Goal: Check status: Check status

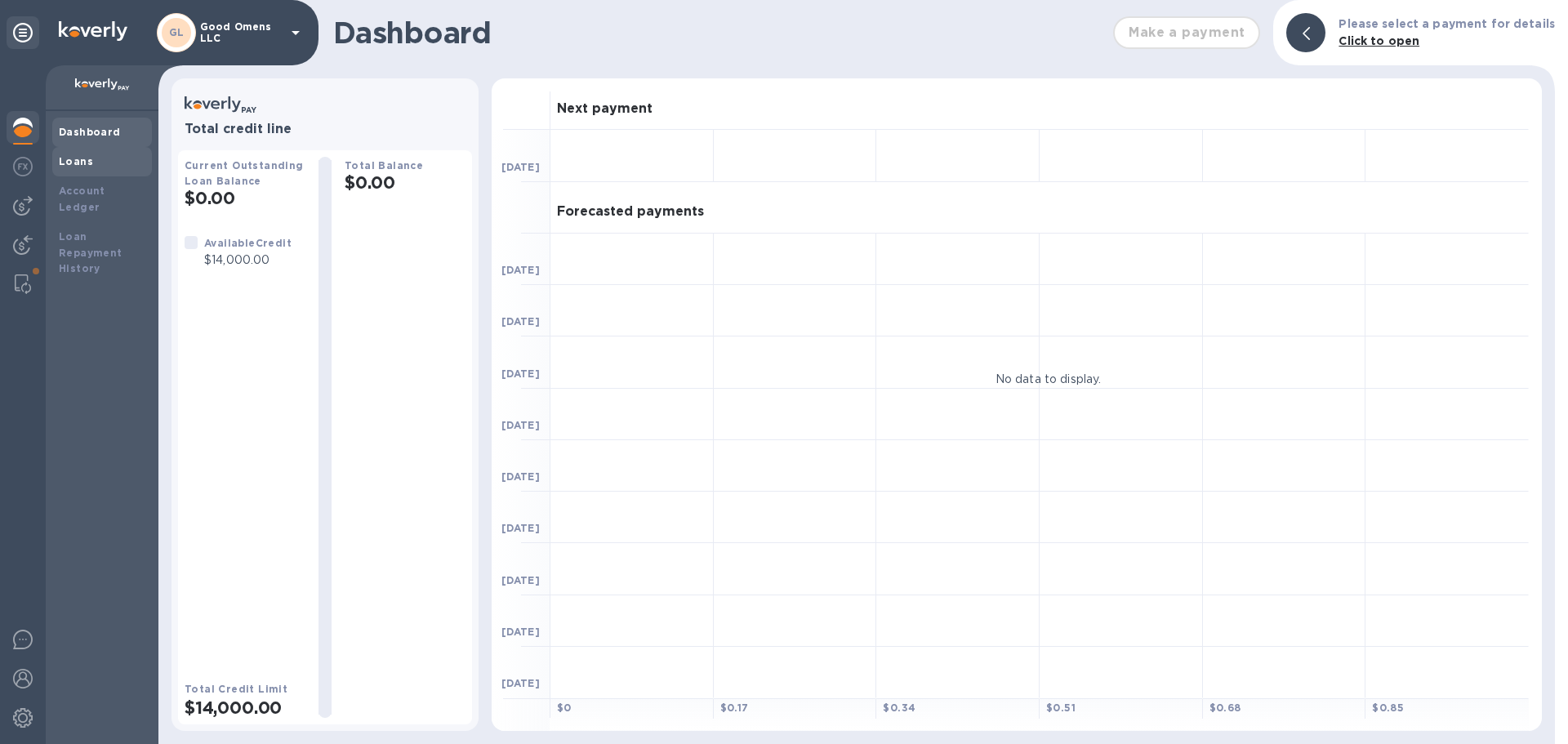
click at [76, 164] on b "Loans" at bounding box center [75, 161] width 34 height 12
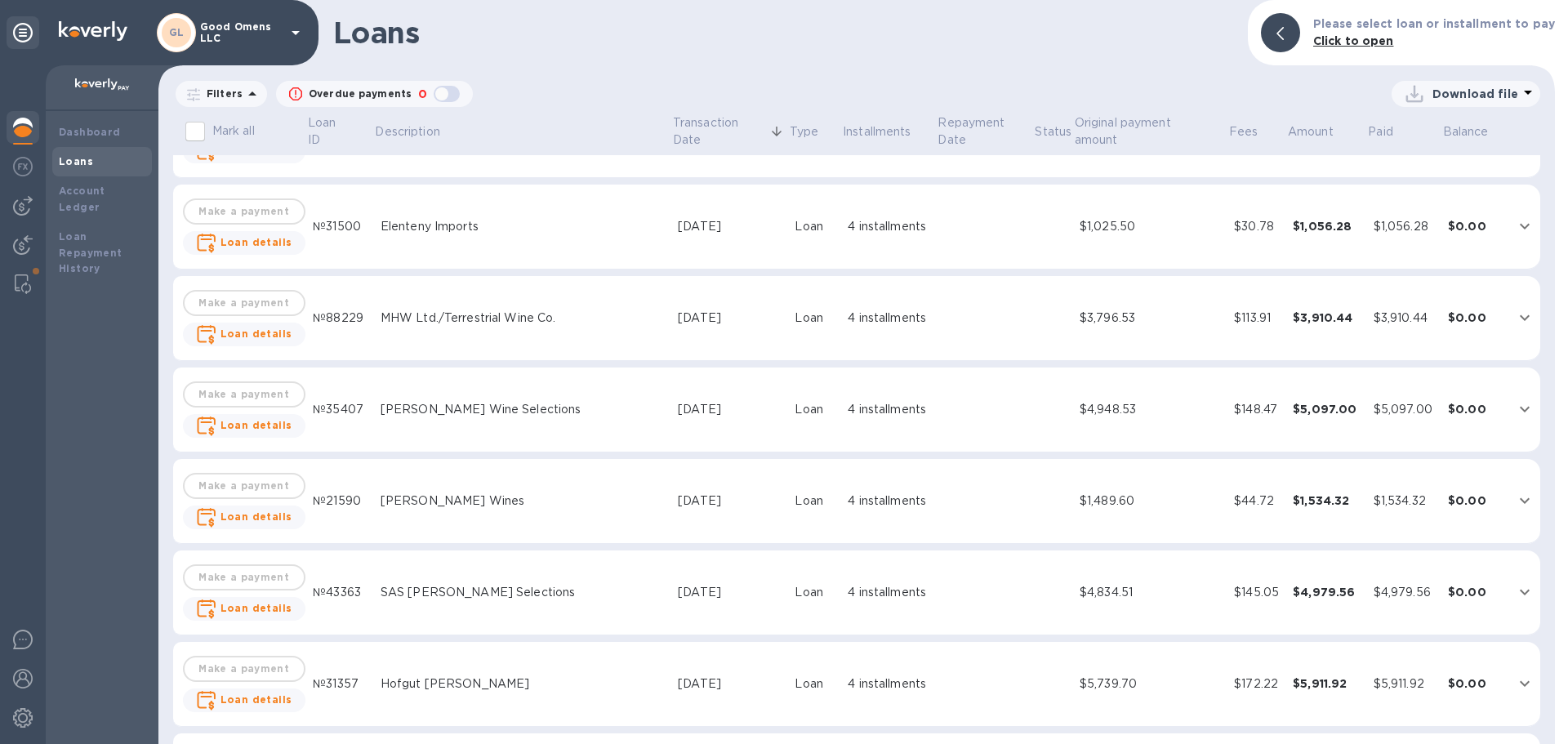
scroll to position [1067, 0]
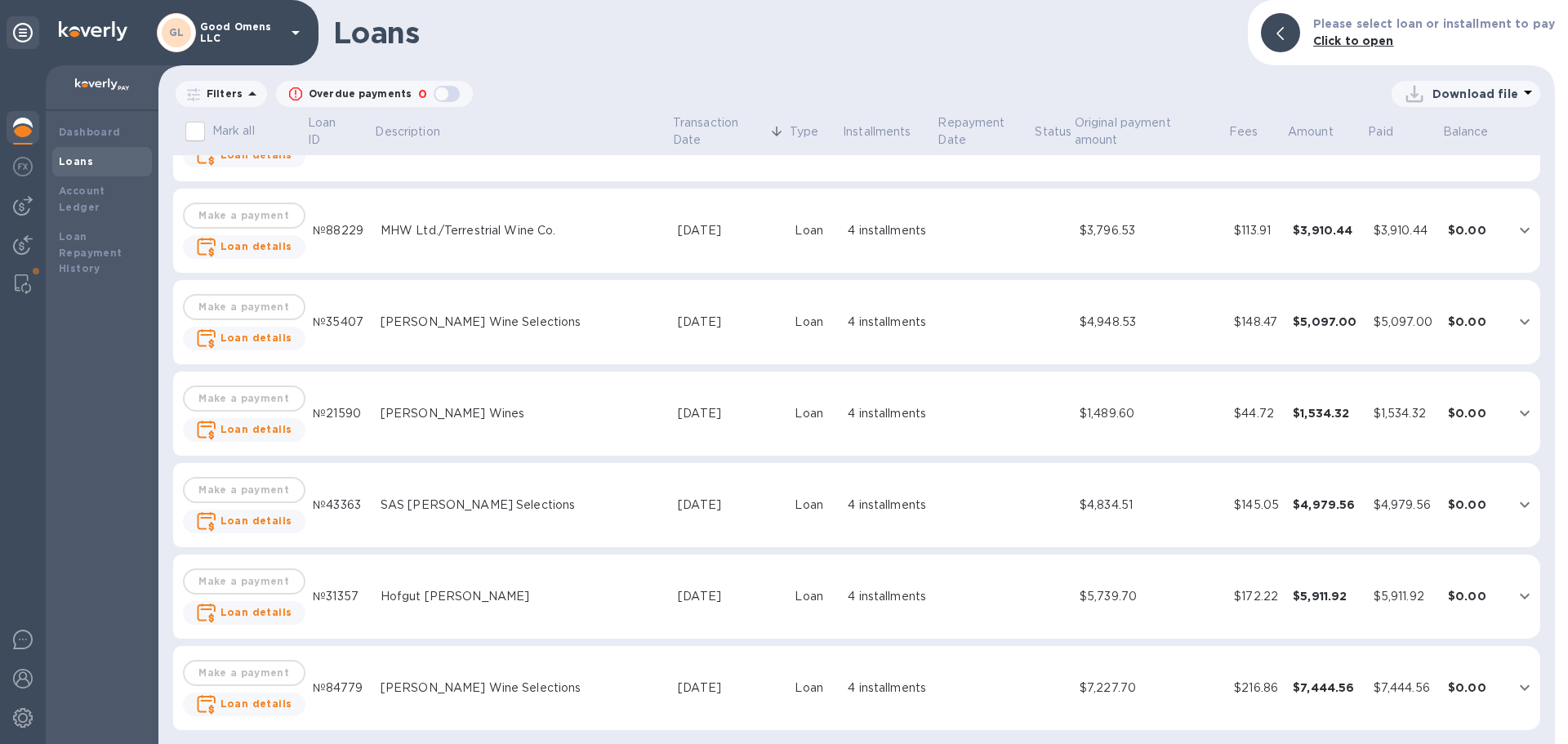
click at [450, 322] on div "[PERSON_NAME] Wine Selections" at bounding box center [523, 322] width 285 height 18
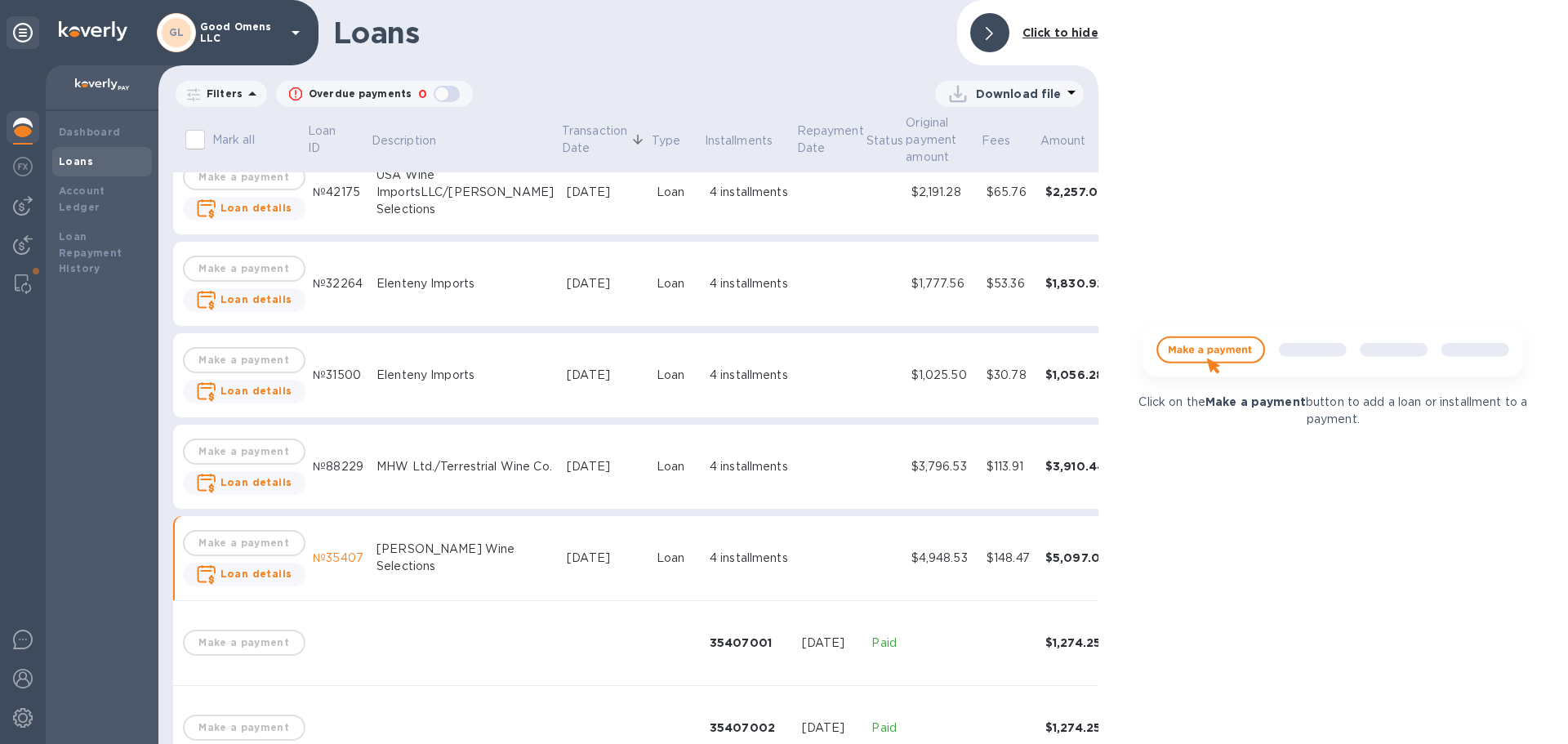
scroll to position [839, 0]
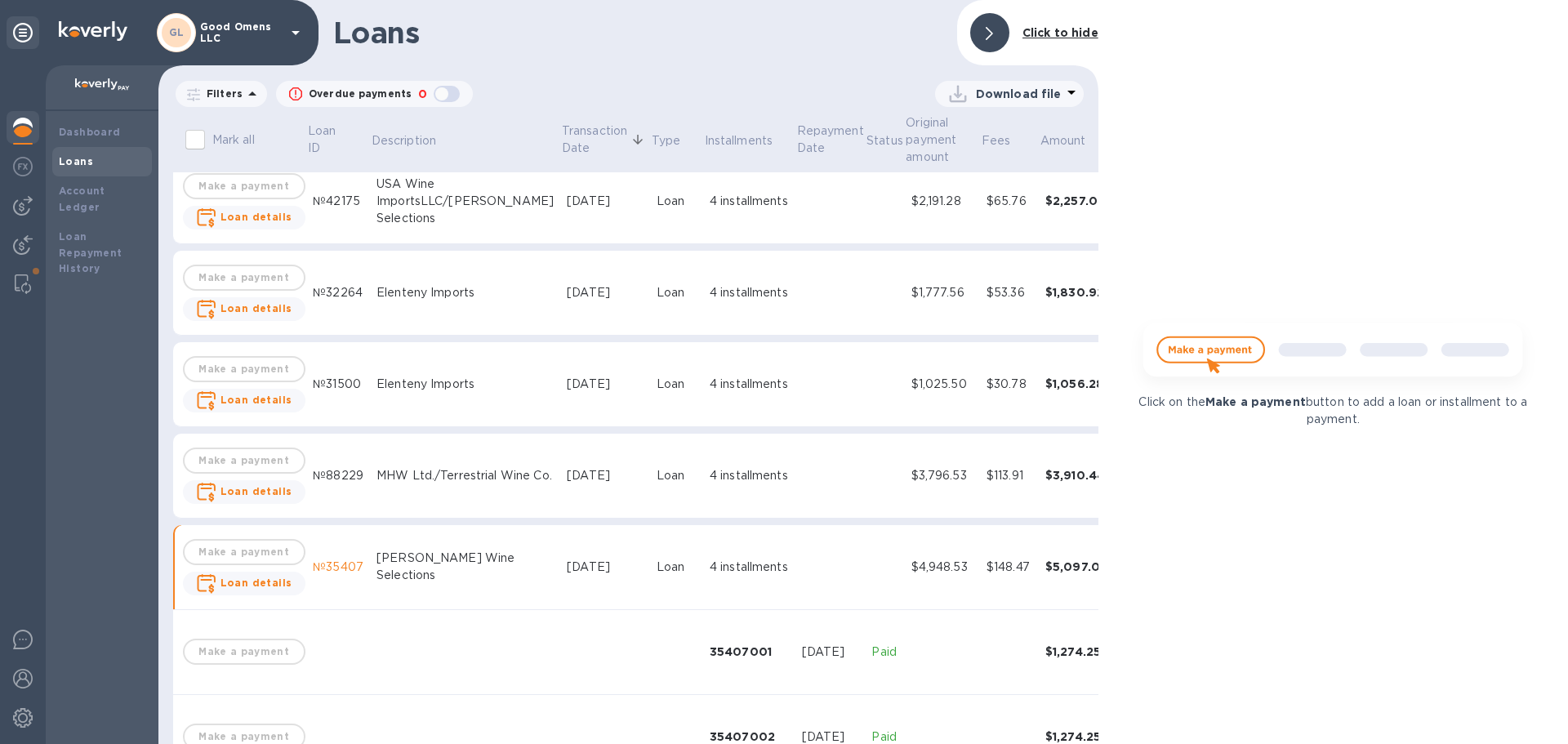
click at [566, 481] on div "[DATE]" at bounding box center [605, 475] width 77 height 18
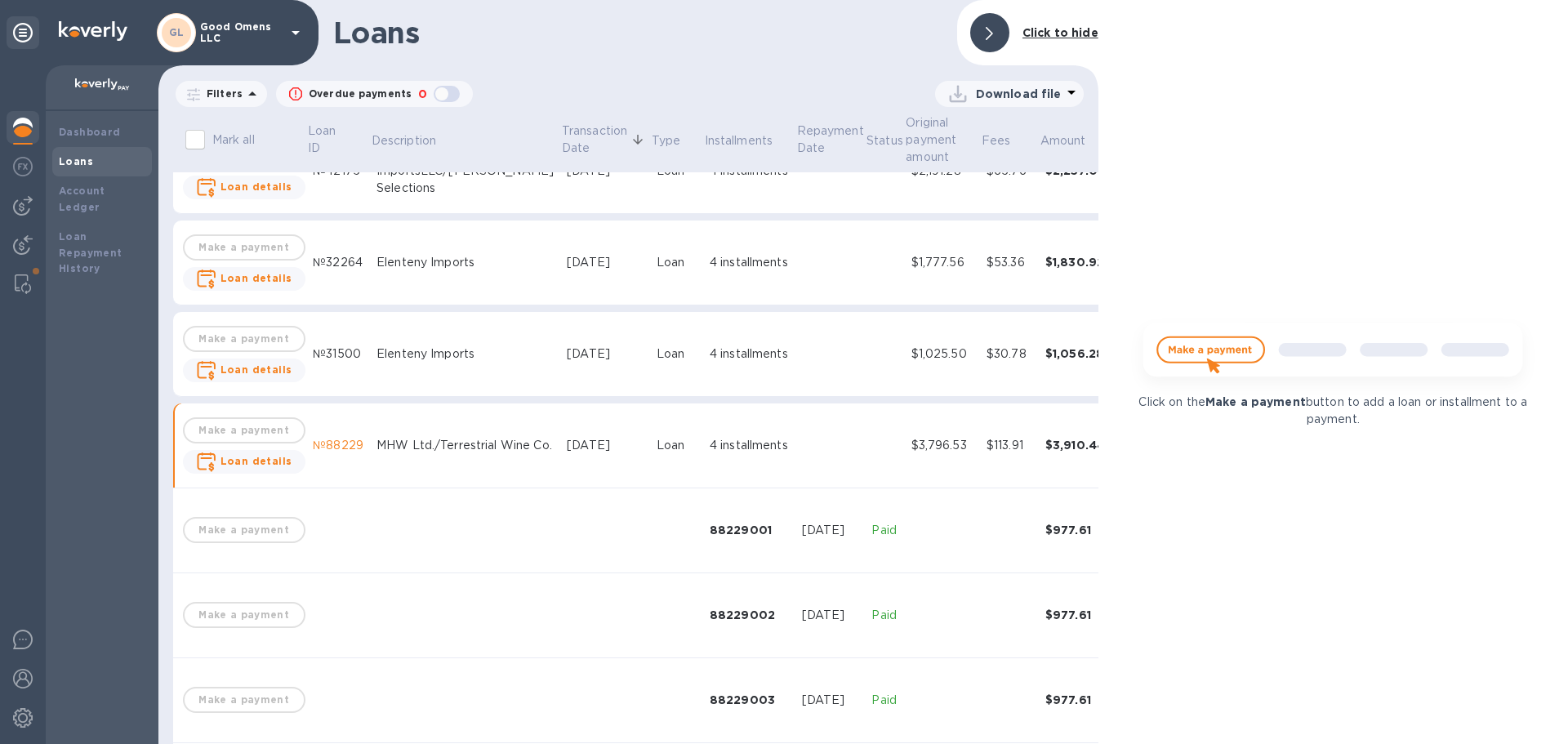
scroll to position [839, 0]
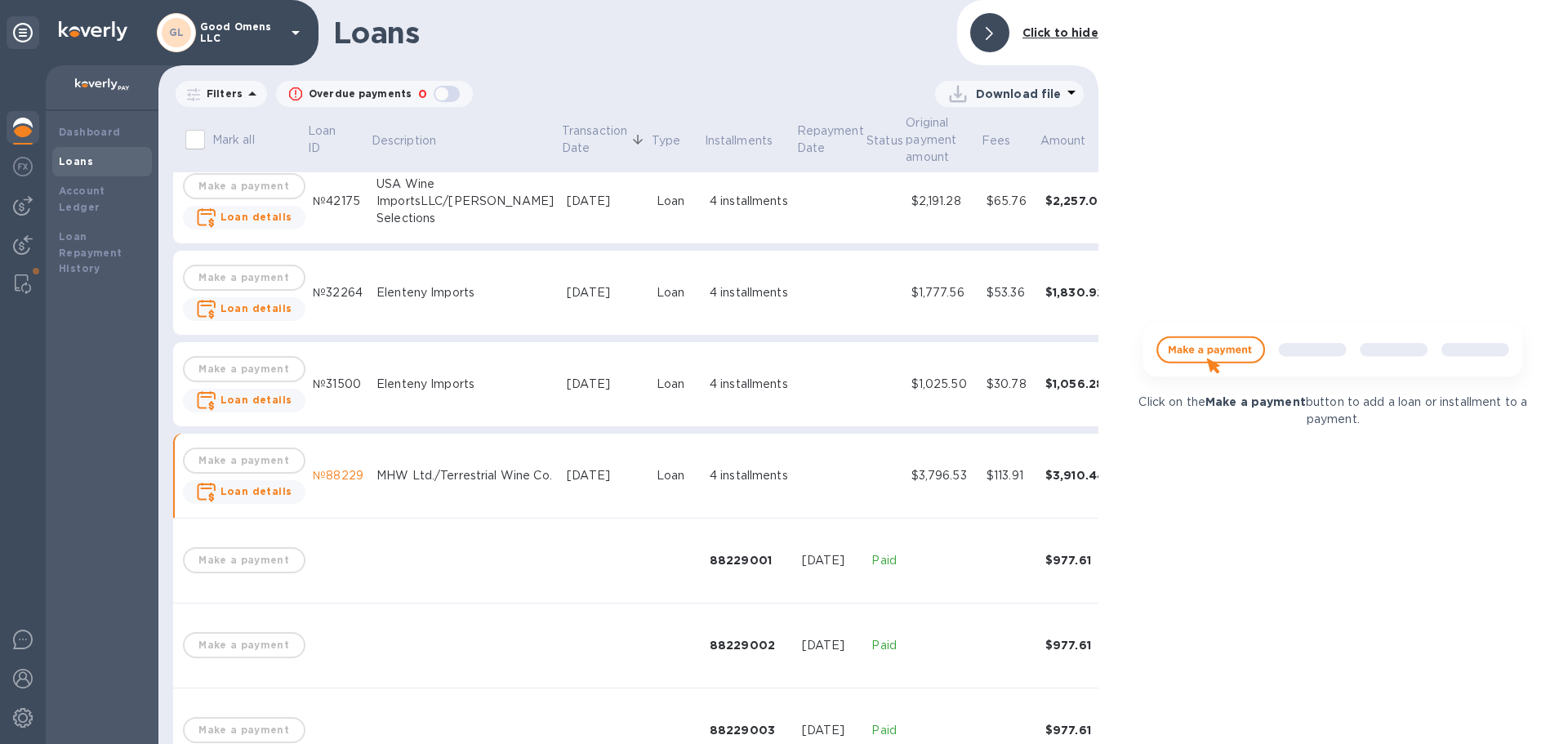
click at [560, 393] on td "[DATE]" at bounding box center [605, 384] width 90 height 85
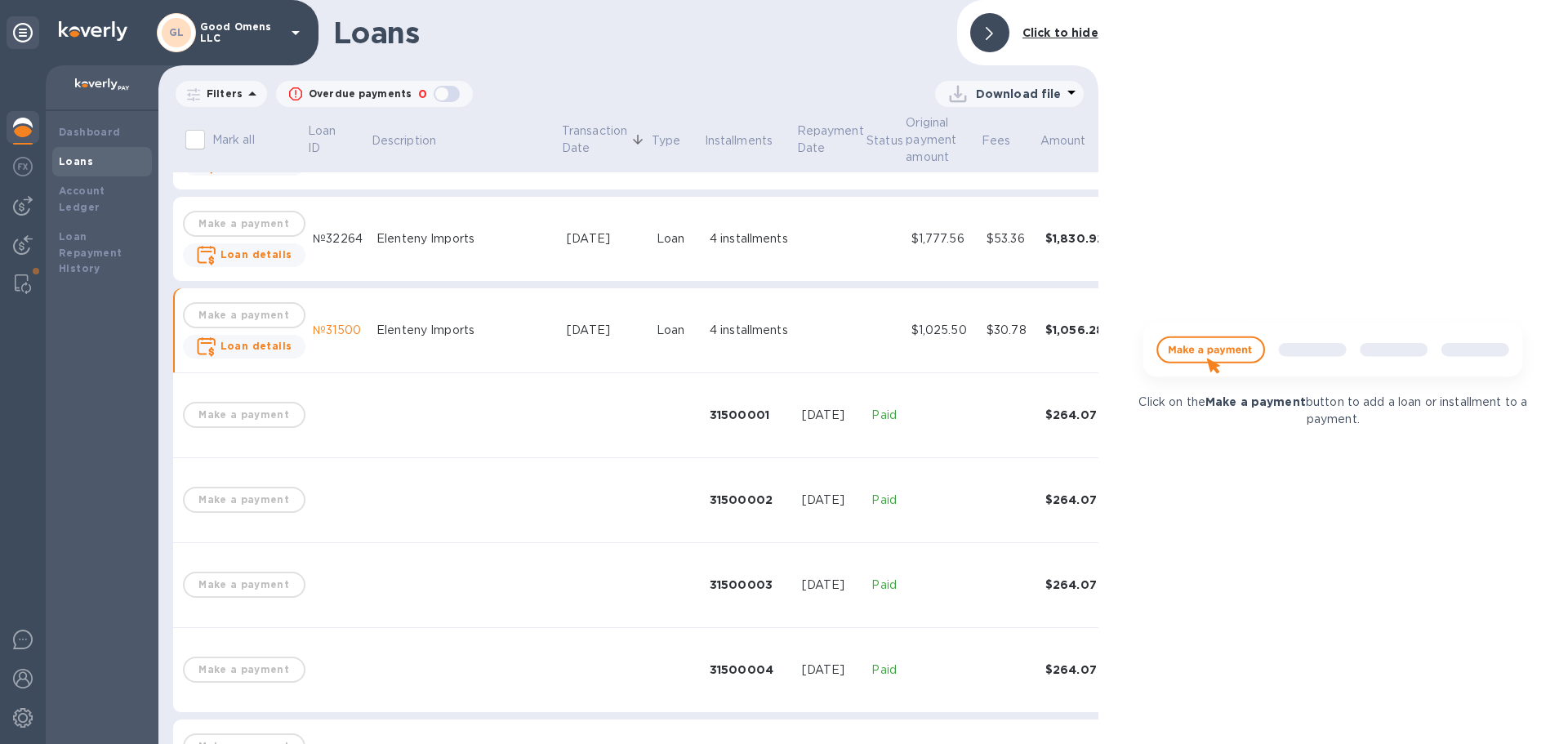
scroll to position [921, 0]
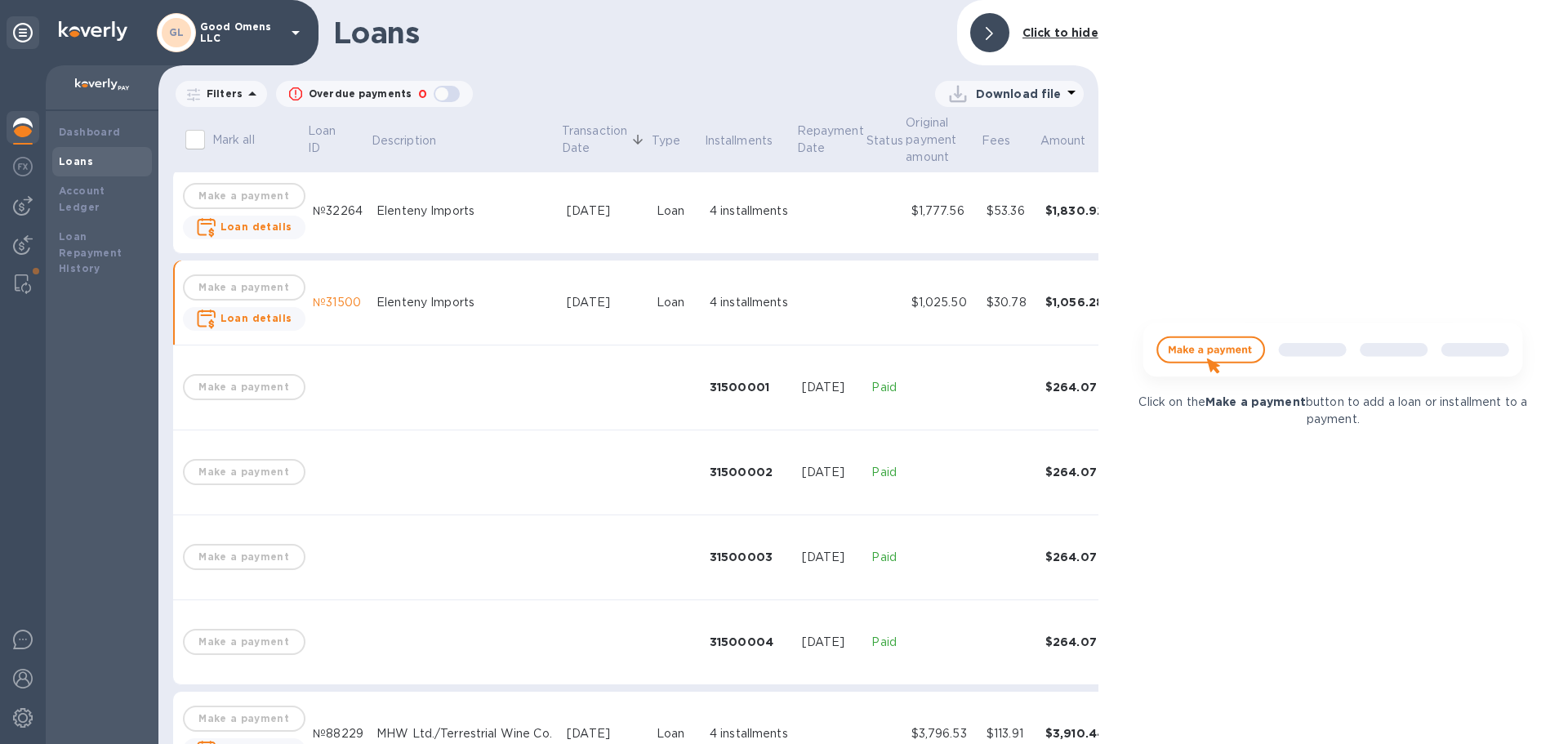
click at [795, 219] on td at bounding box center [830, 211] width 70 height 85
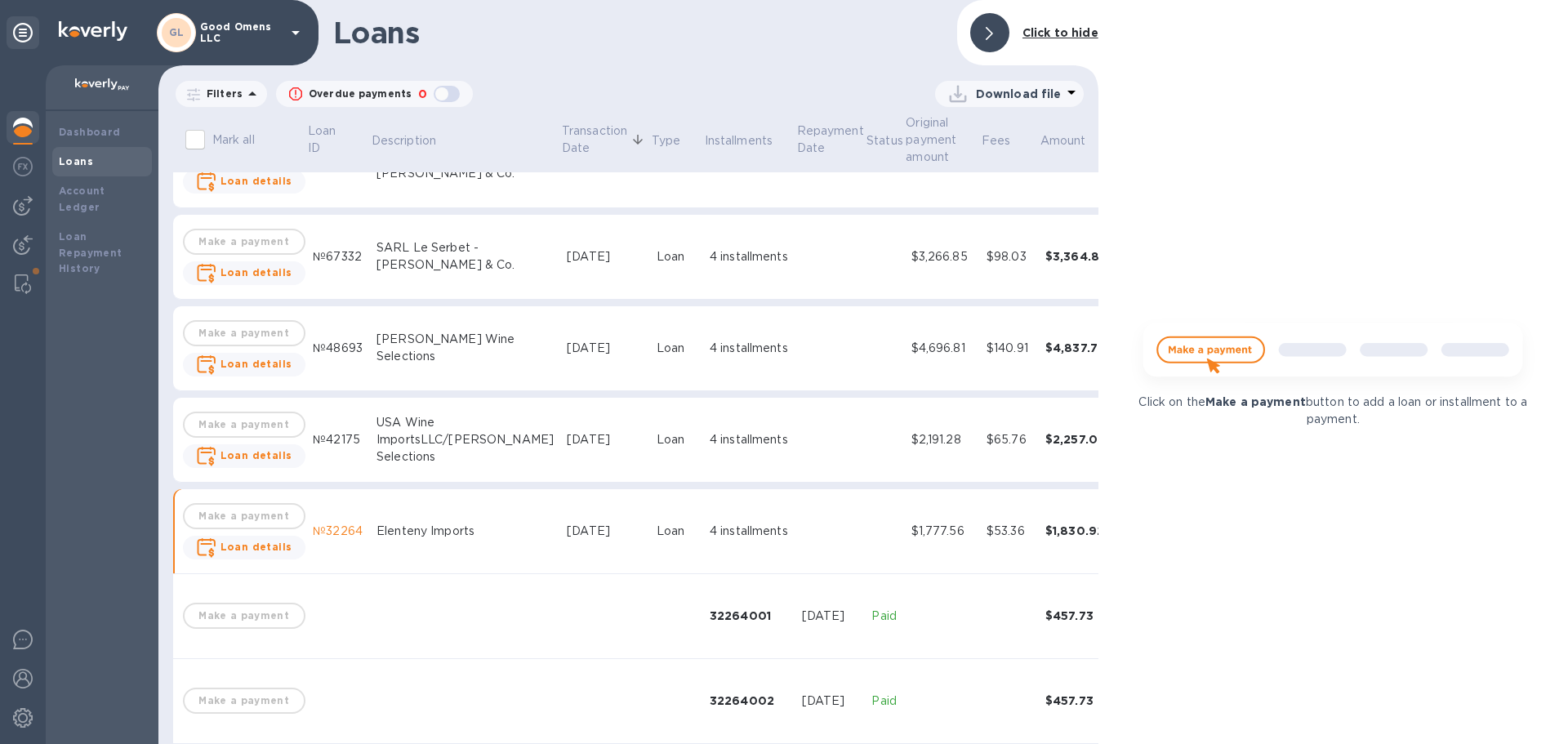
scroll to position [594, 0]
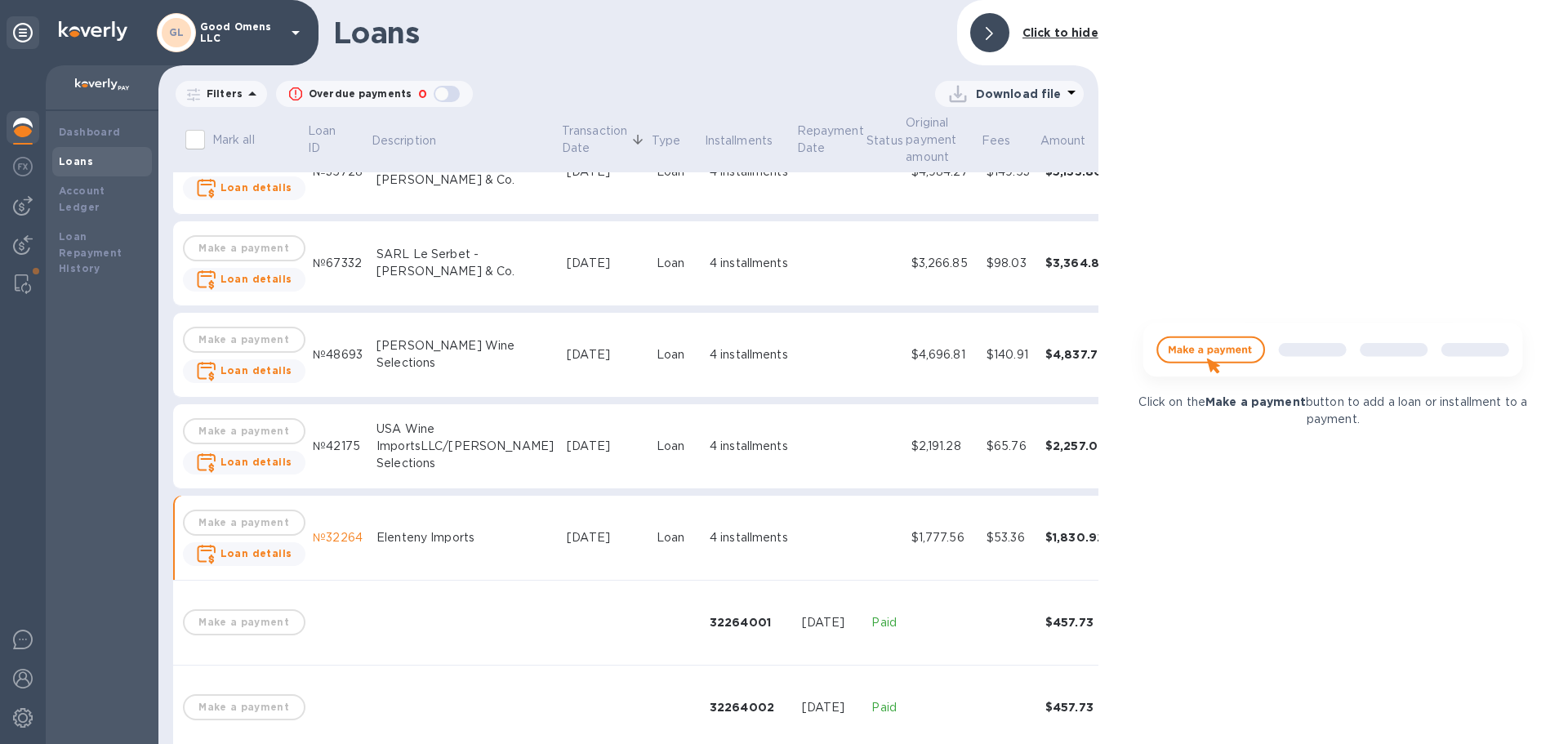
click at [709, 452] on div "4 installments" at bounding box center [749, 446] width 79 height 18
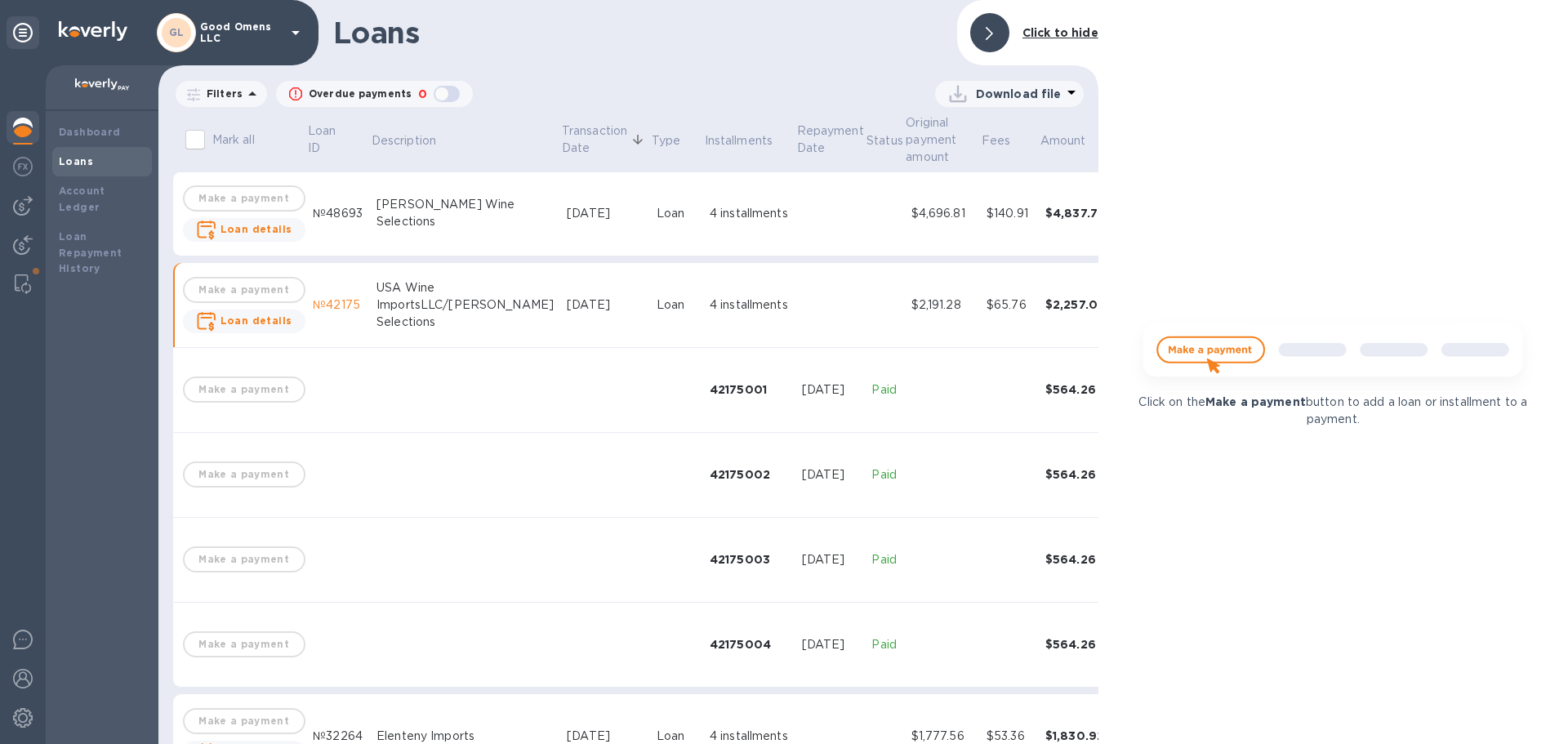
scroll to position [757, 0]
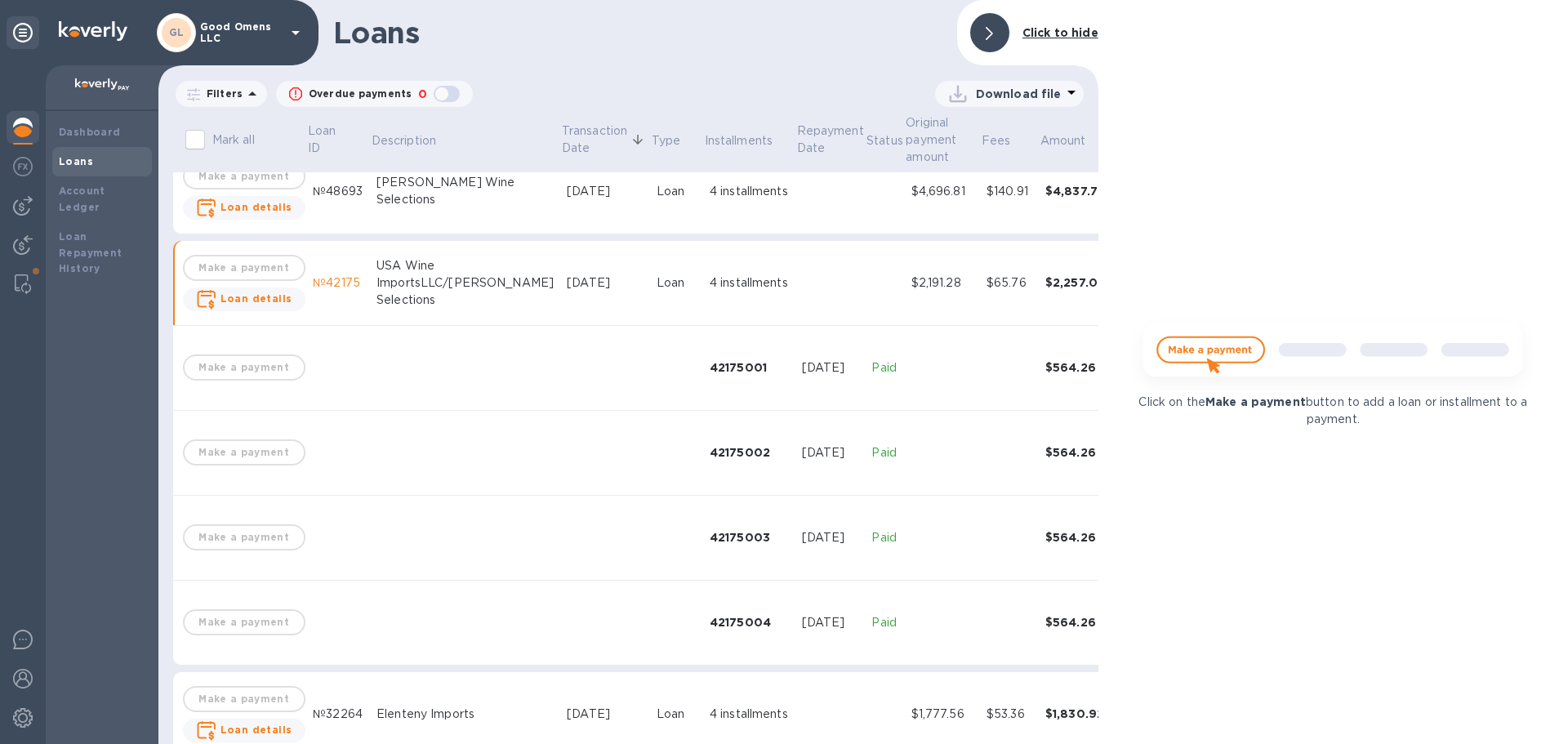
click at [709, 200] on div "4 installments" at bounding box center [749, 192] width 79 height 18
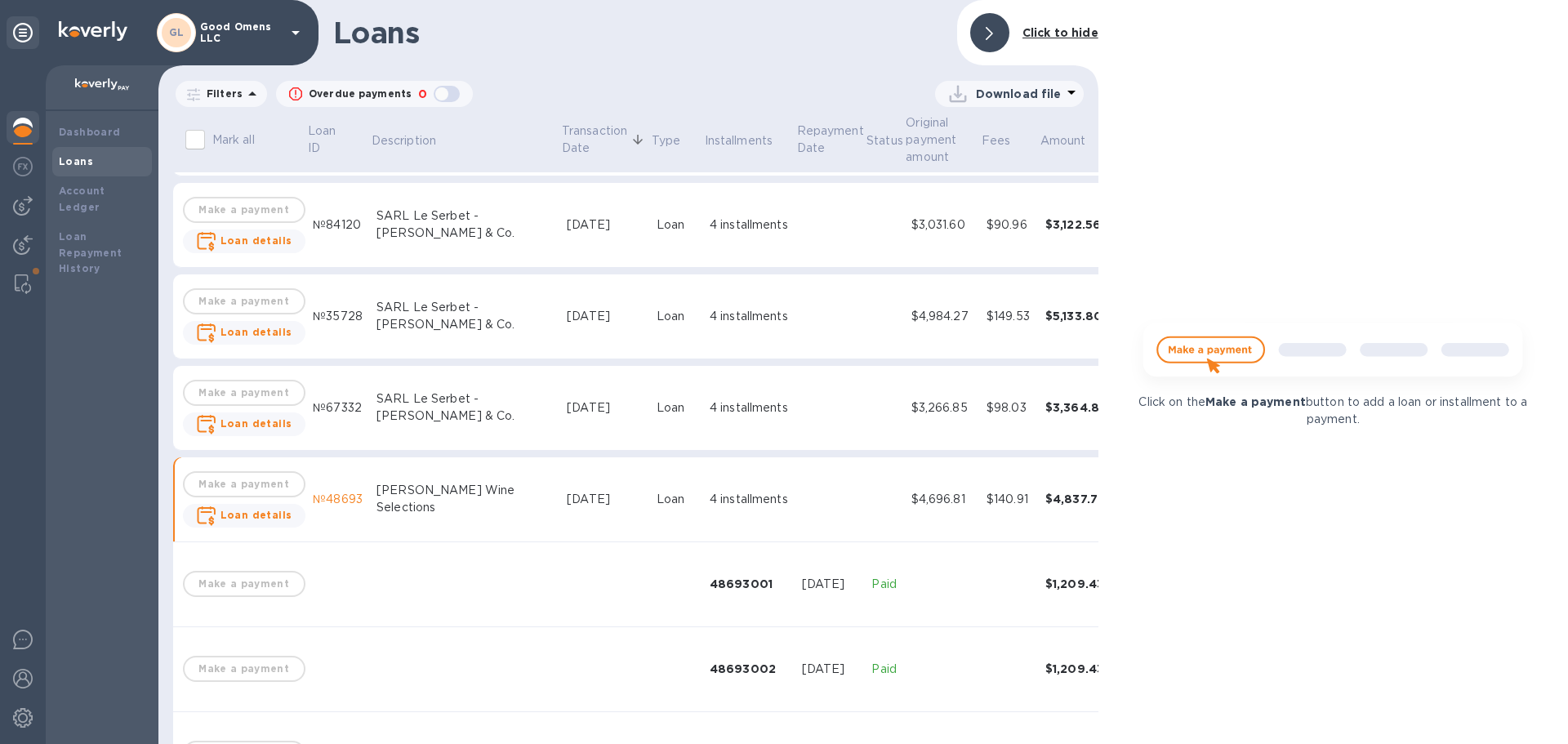
scroll to position [431, 0]
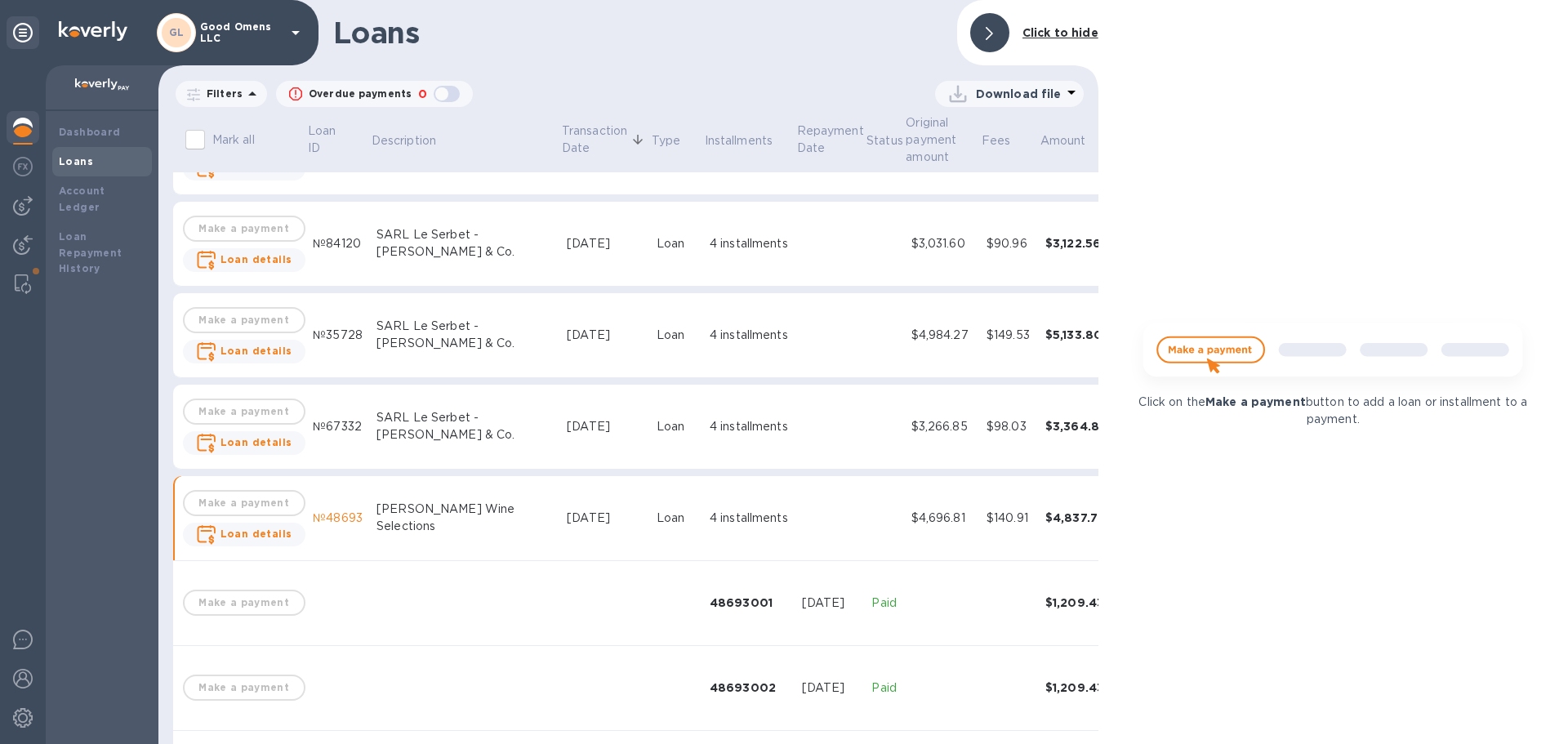
click at [576, 420] on td "[DATE]" at bounding box center [605, 426] width 90 height 85
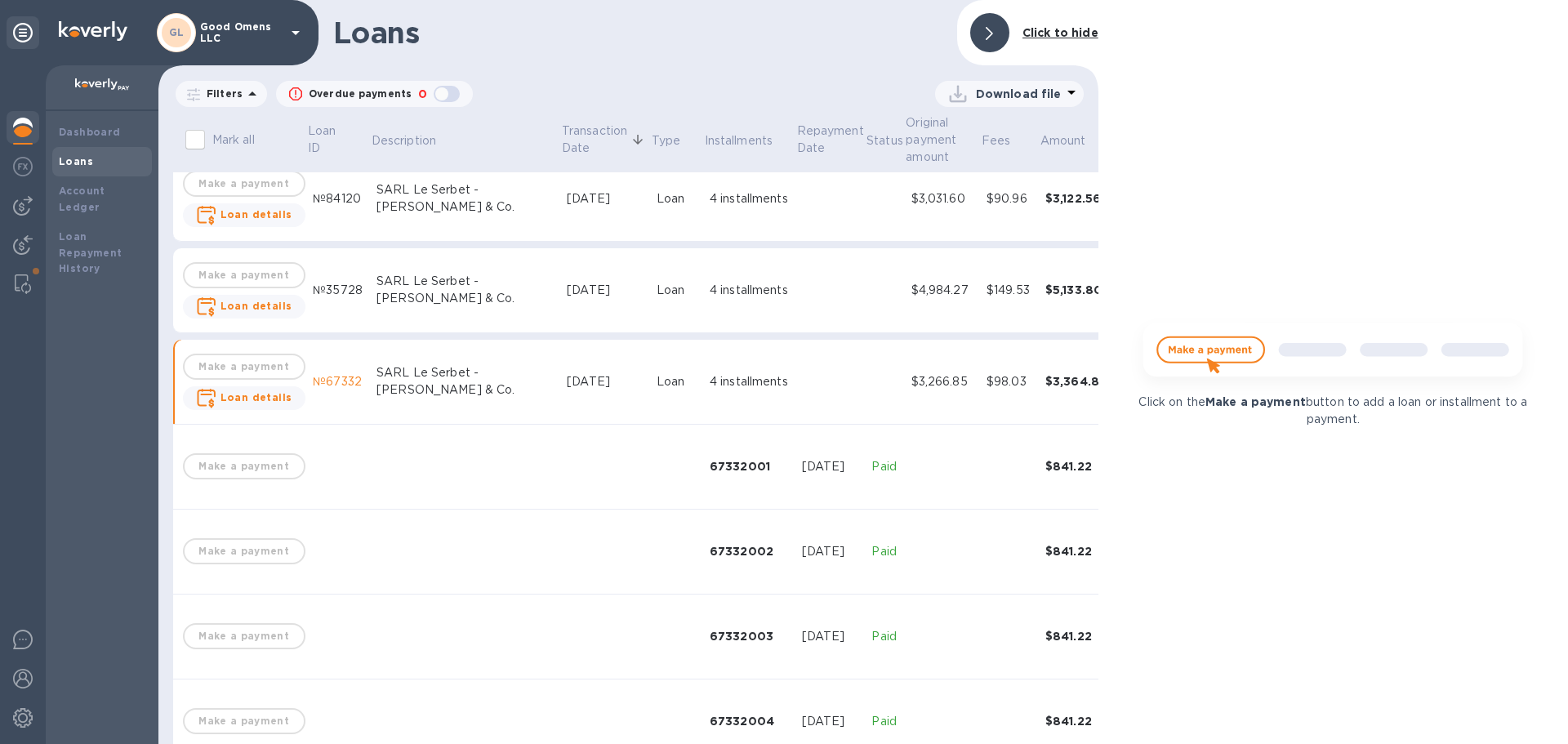
scroll to position [349, 0]
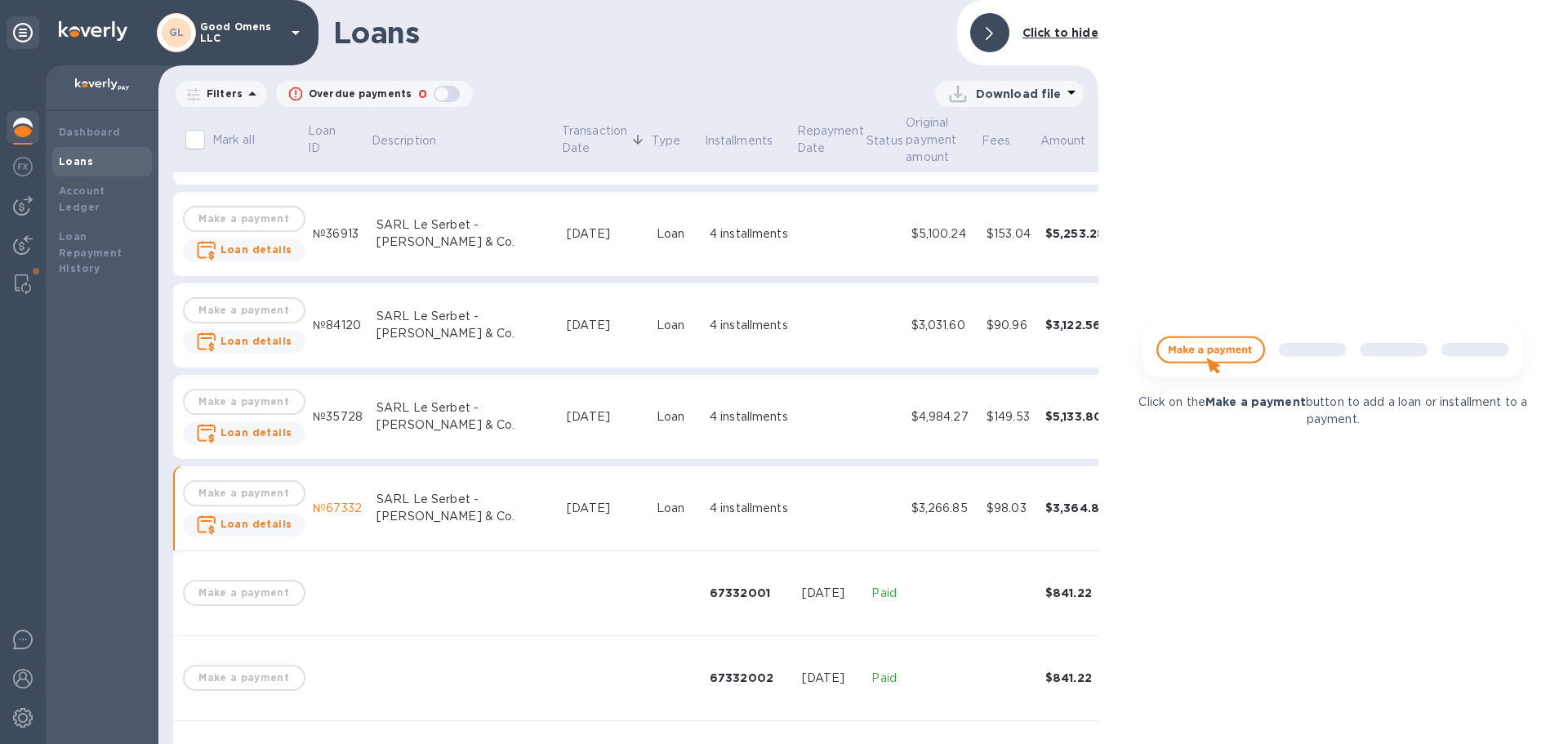
click at [709, 417] on div "4 installments" at bounding box center [749, 417] width 79 height 18
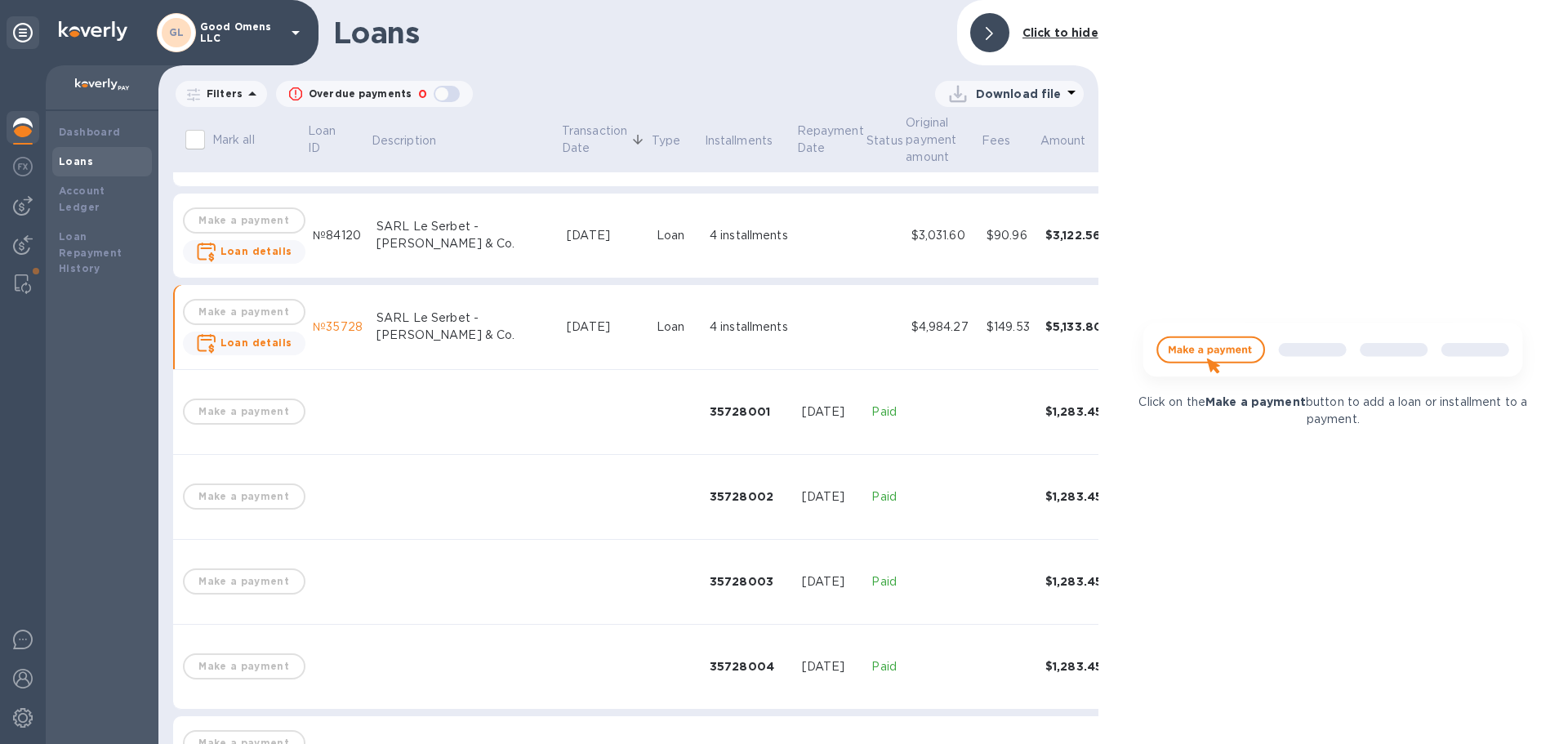
scroll to position [268, 0]
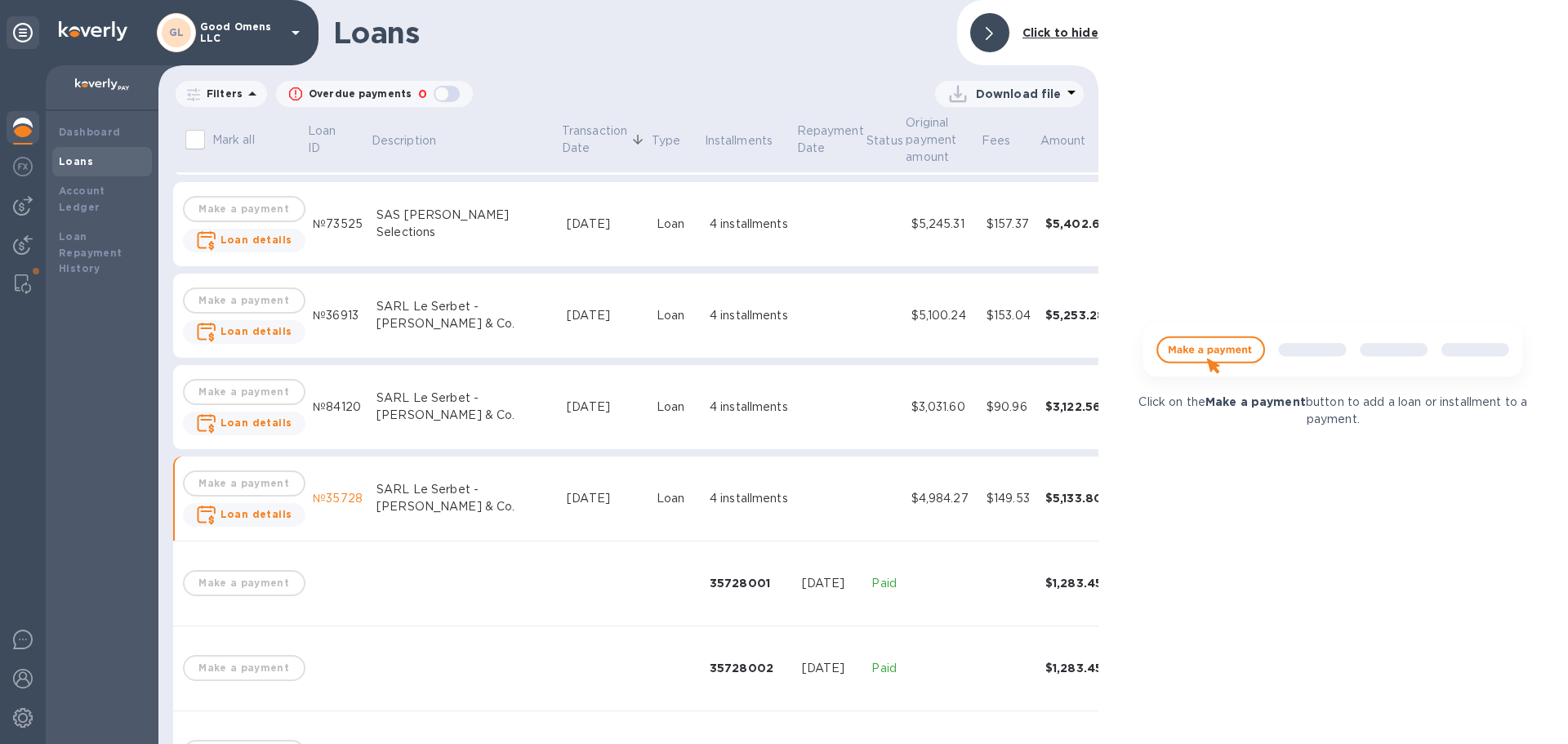
click at [720, 416] on td "4 installments" at bounding box center [749, 407] width 92 height 85
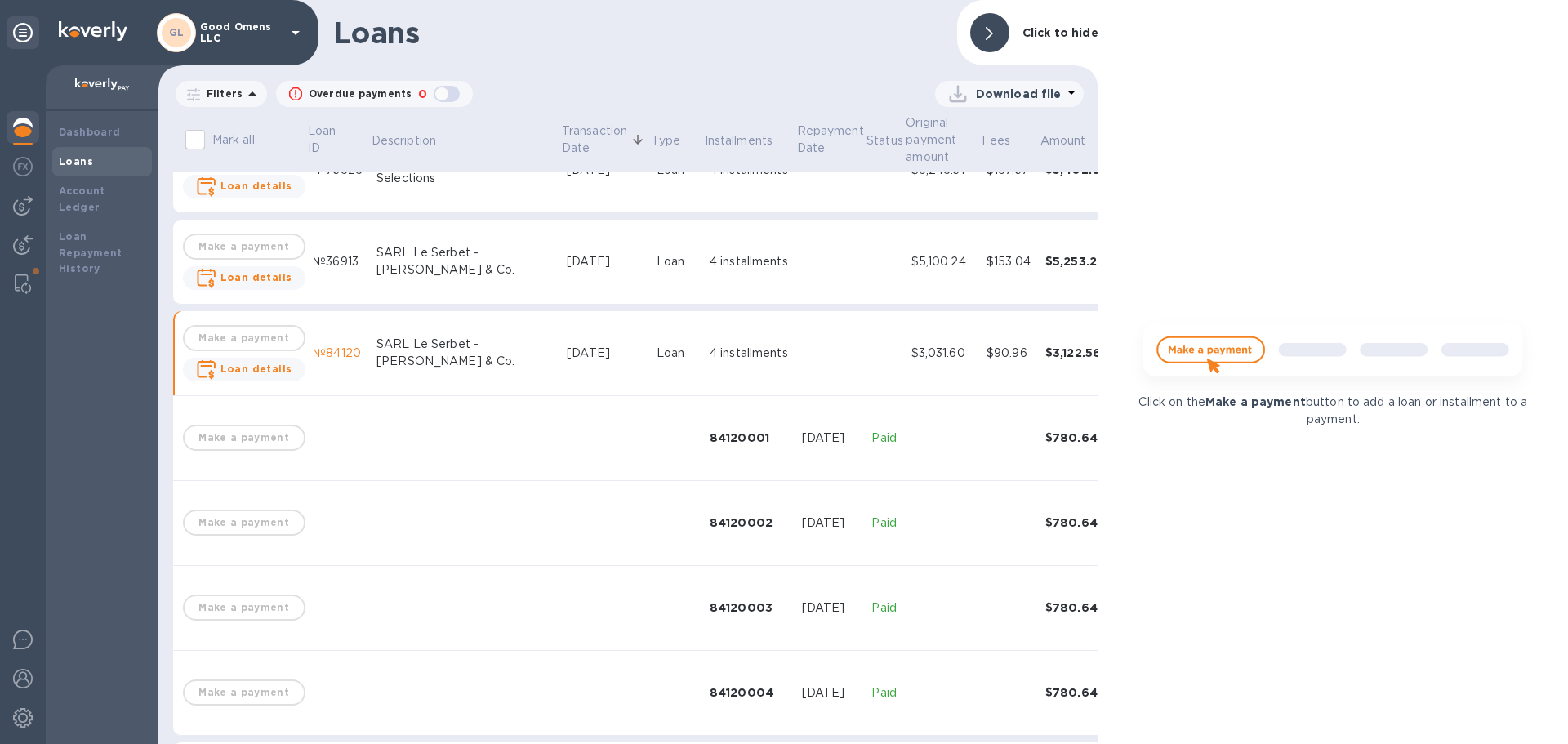
scroll to position [349, 0]
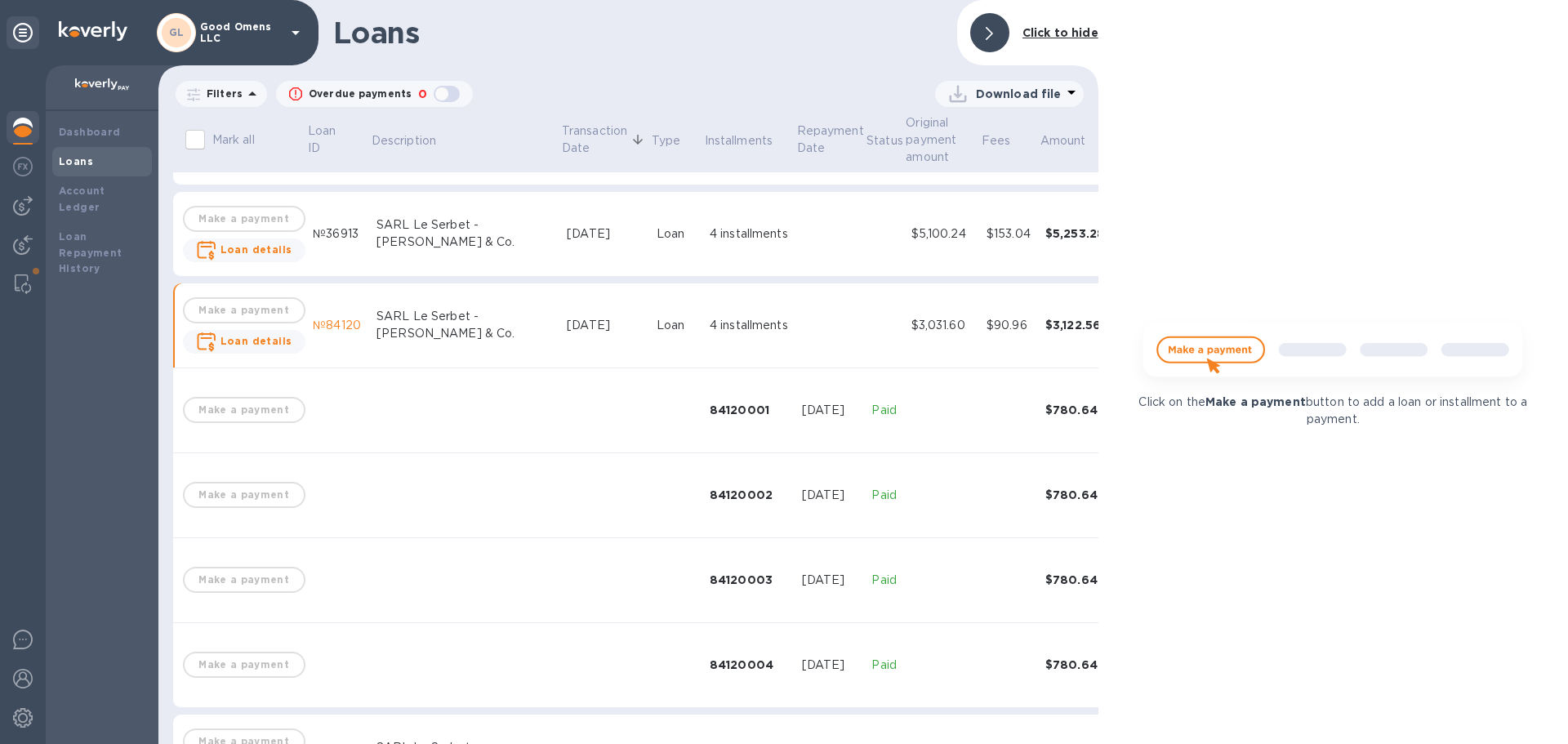
click at [566, 233] on div "[DATE]" at bounding box center [605, 234] width 77 height 18
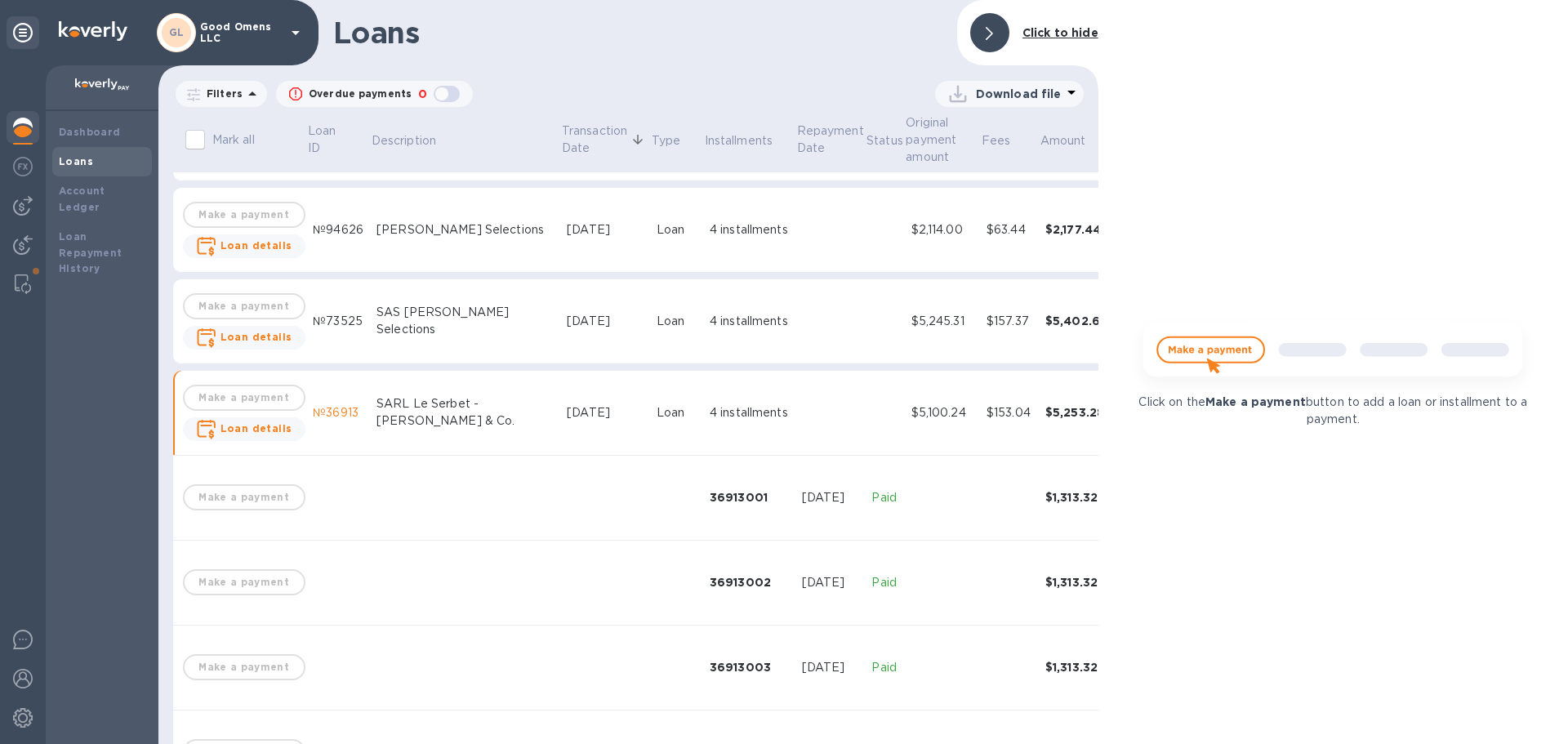
scroll to position [104, 0]
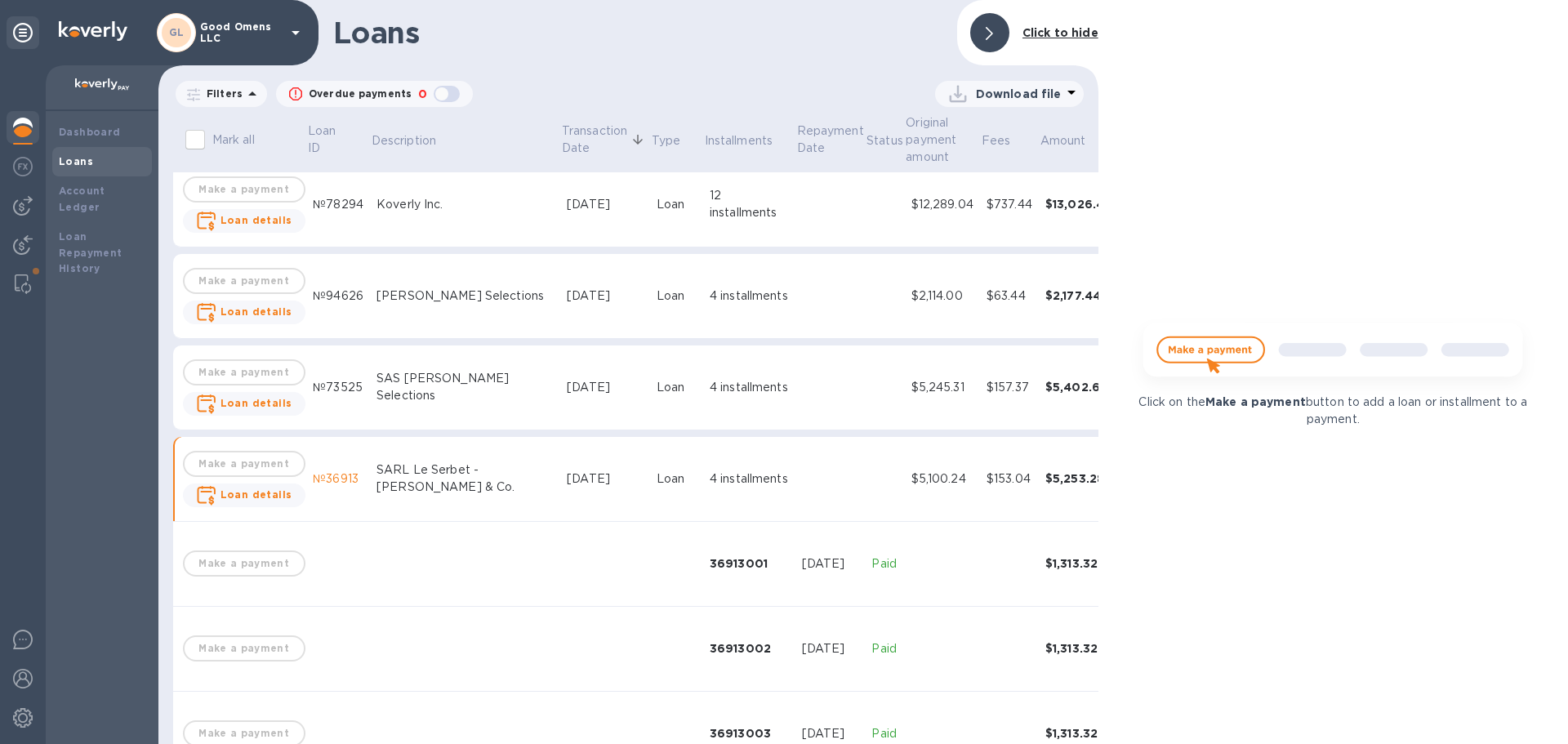
click at [980, 390] on td "$157.37" at bounding box center [1009, 387] width 59 height 85
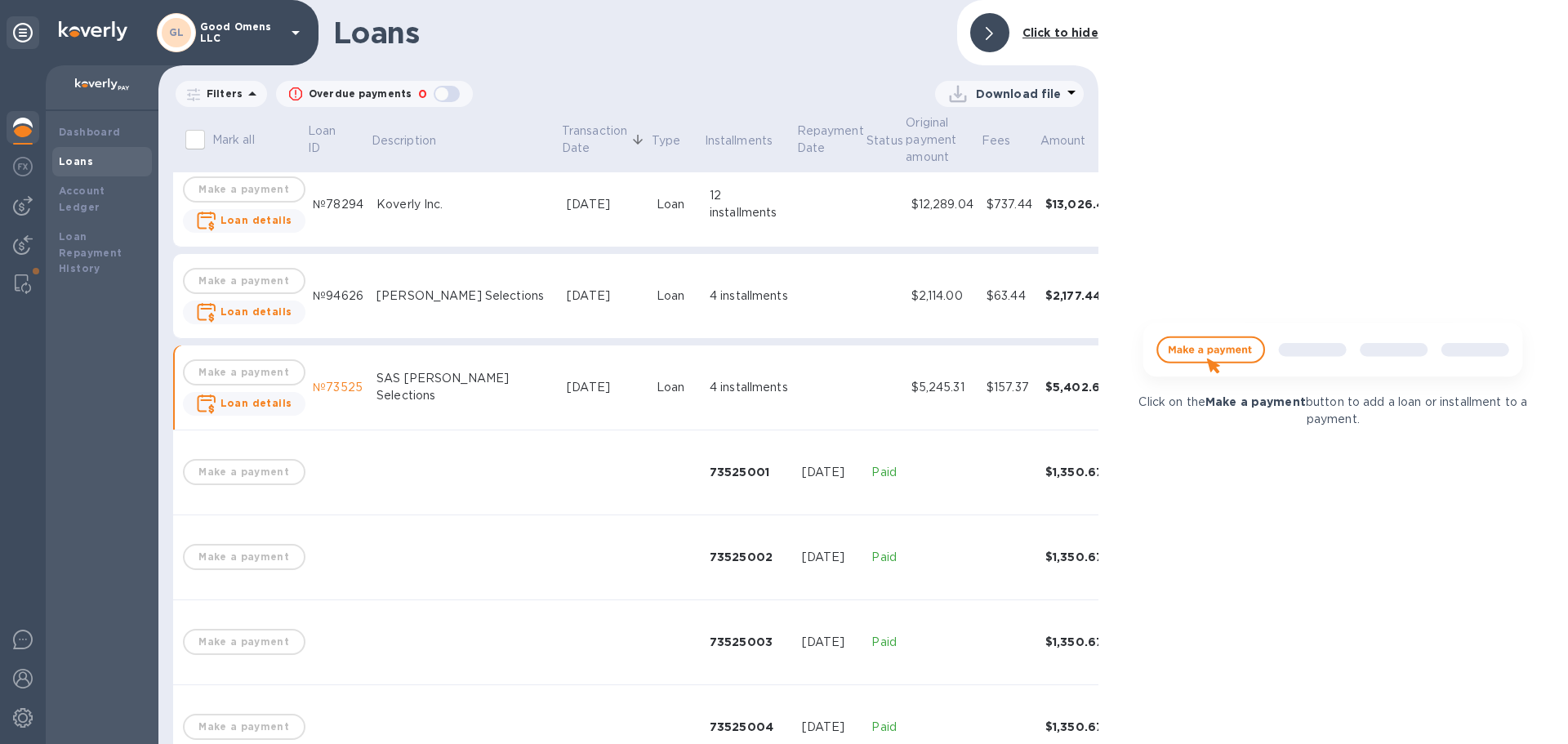
click at [911, 292] on div "$2,114.00" at bounding box center [942, 296] width 62 height 18
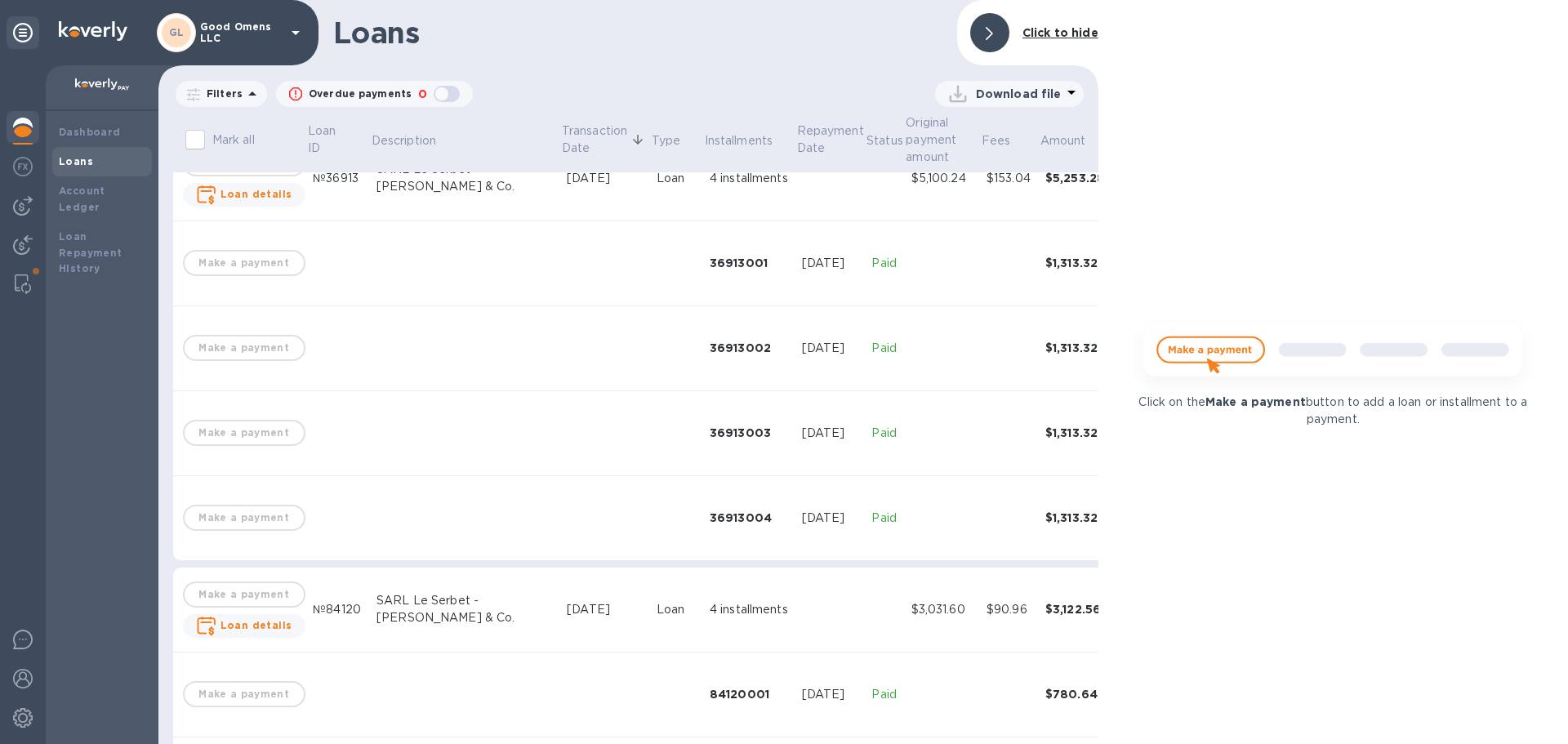
scroll to position [1002, 0]
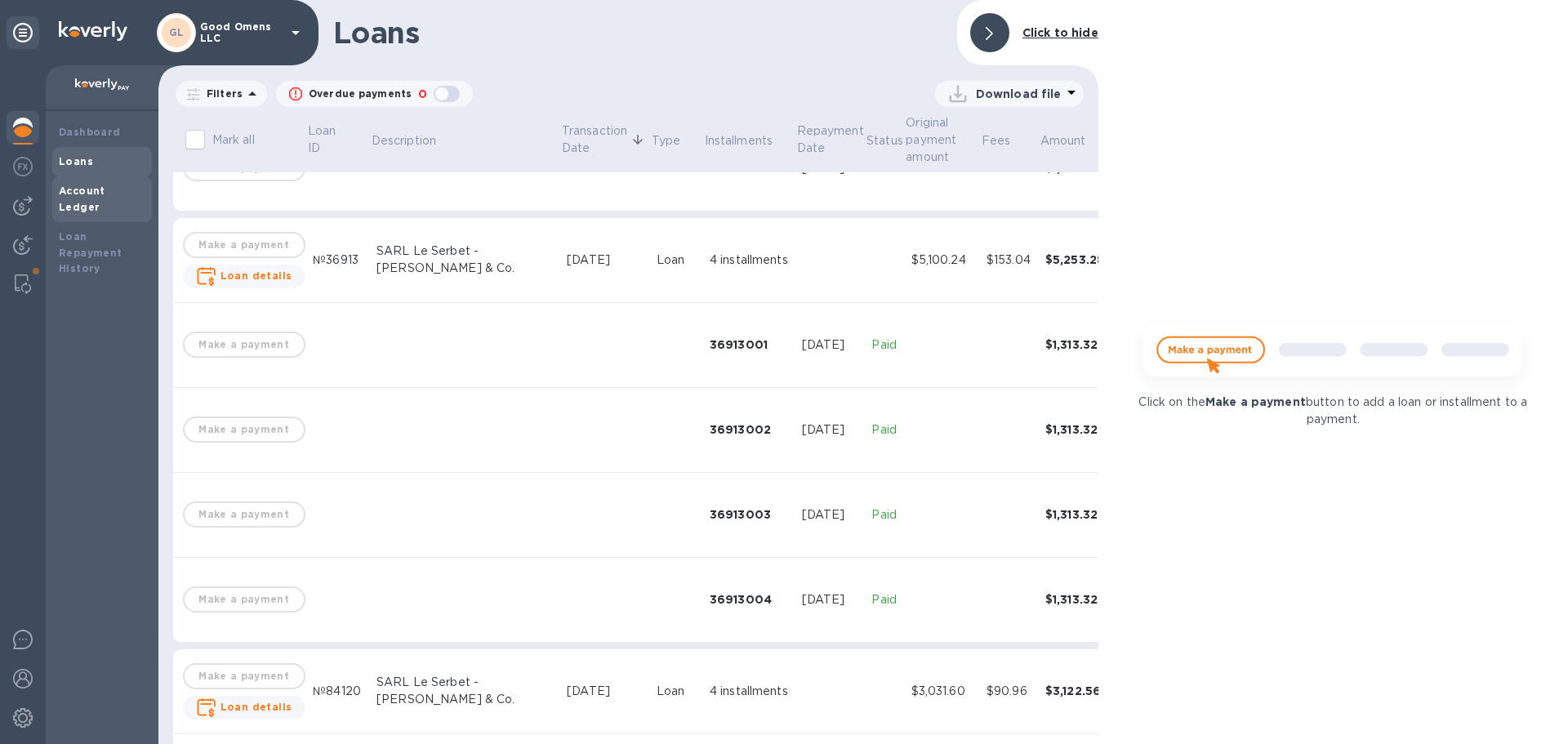
click at [105, 192] on b "Account Ledger" at bounding box center [81, 199] width 46 height 29
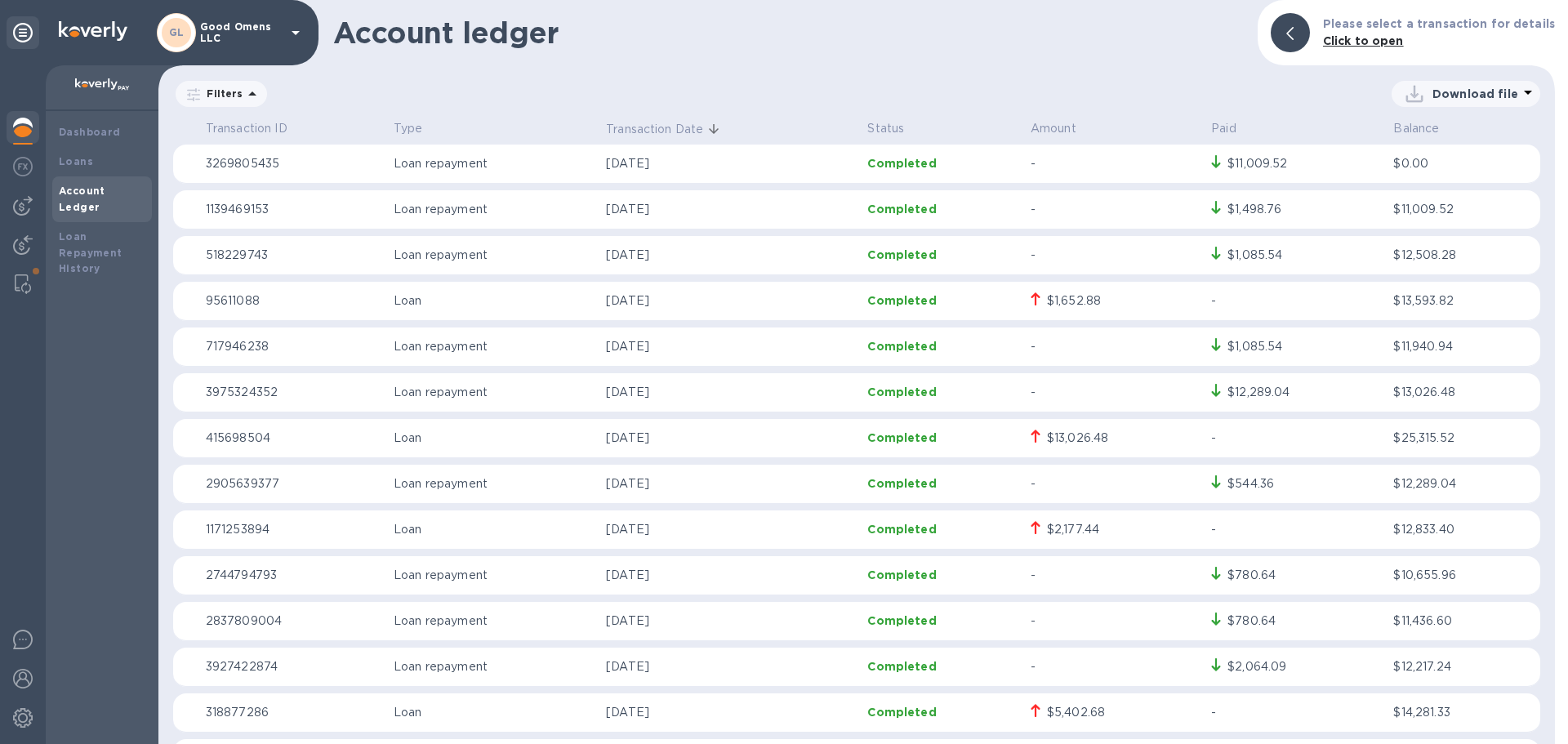
click at [621, 432] on p "[DATE]" at bounding box center [729, 439] width 248 height 18
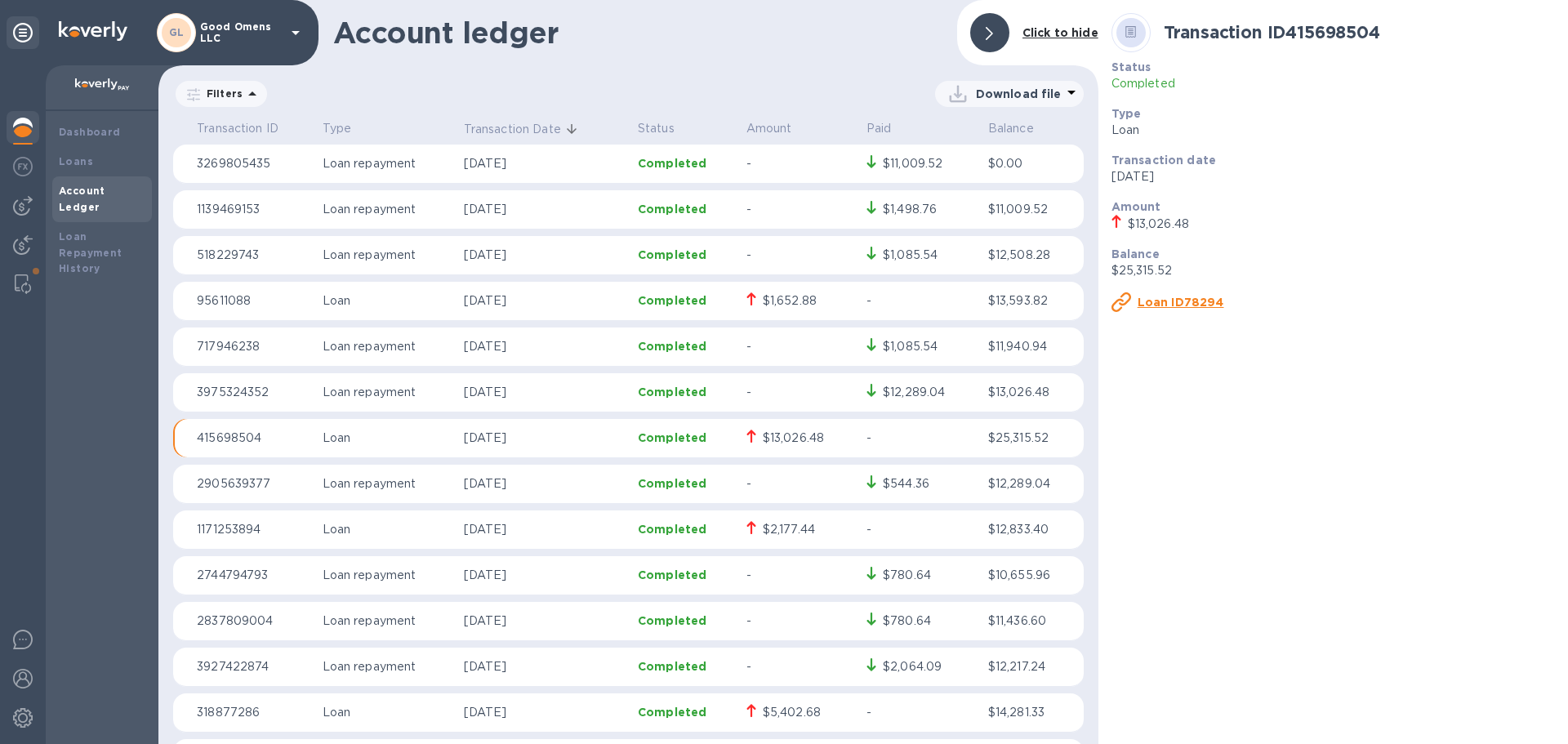
click at [1186, 297] on u "Loan ID78294" at bounding box center [1180, 302] width 87 height 13
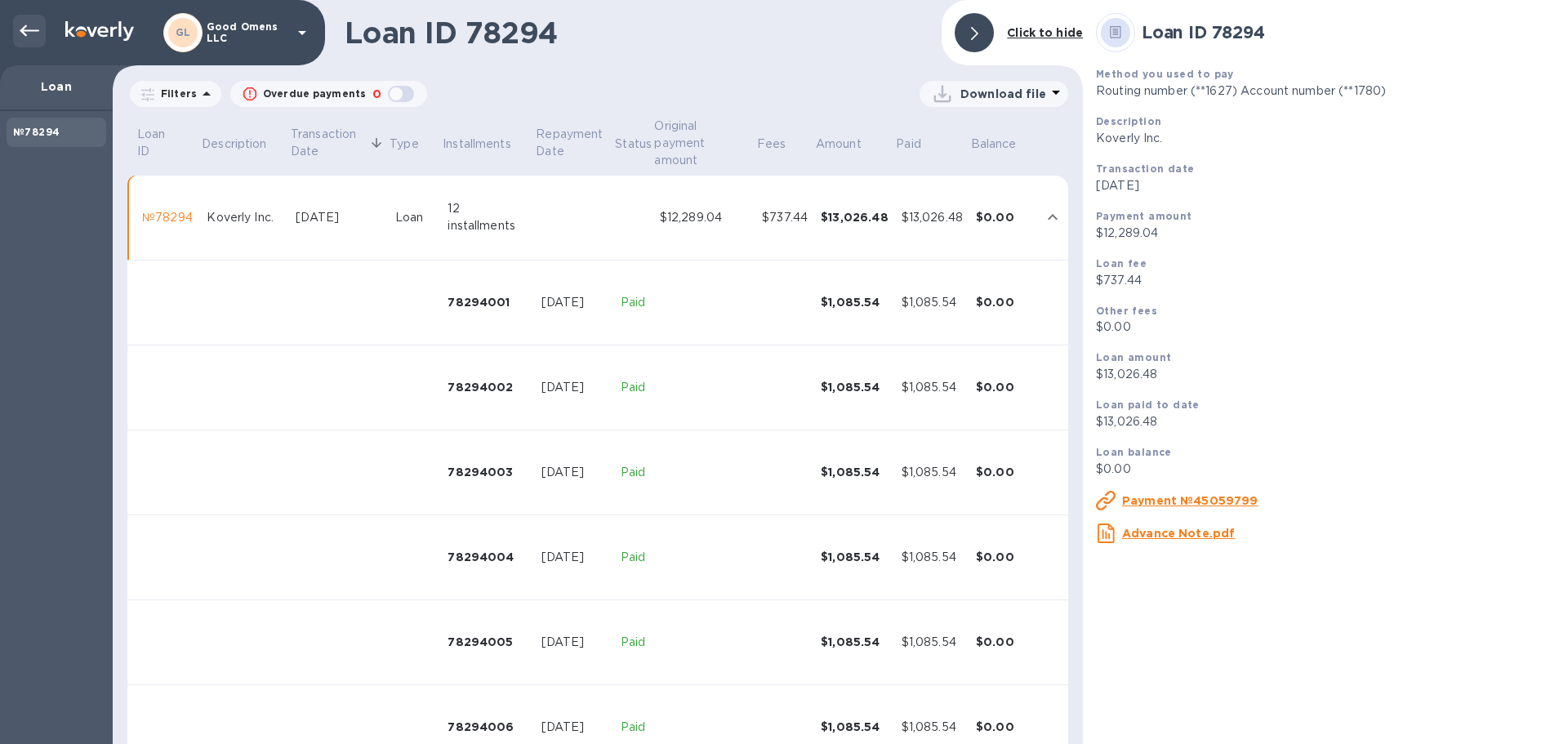
click at [38, 37] on icon at bounding box center [29, 31] width 19 height 19
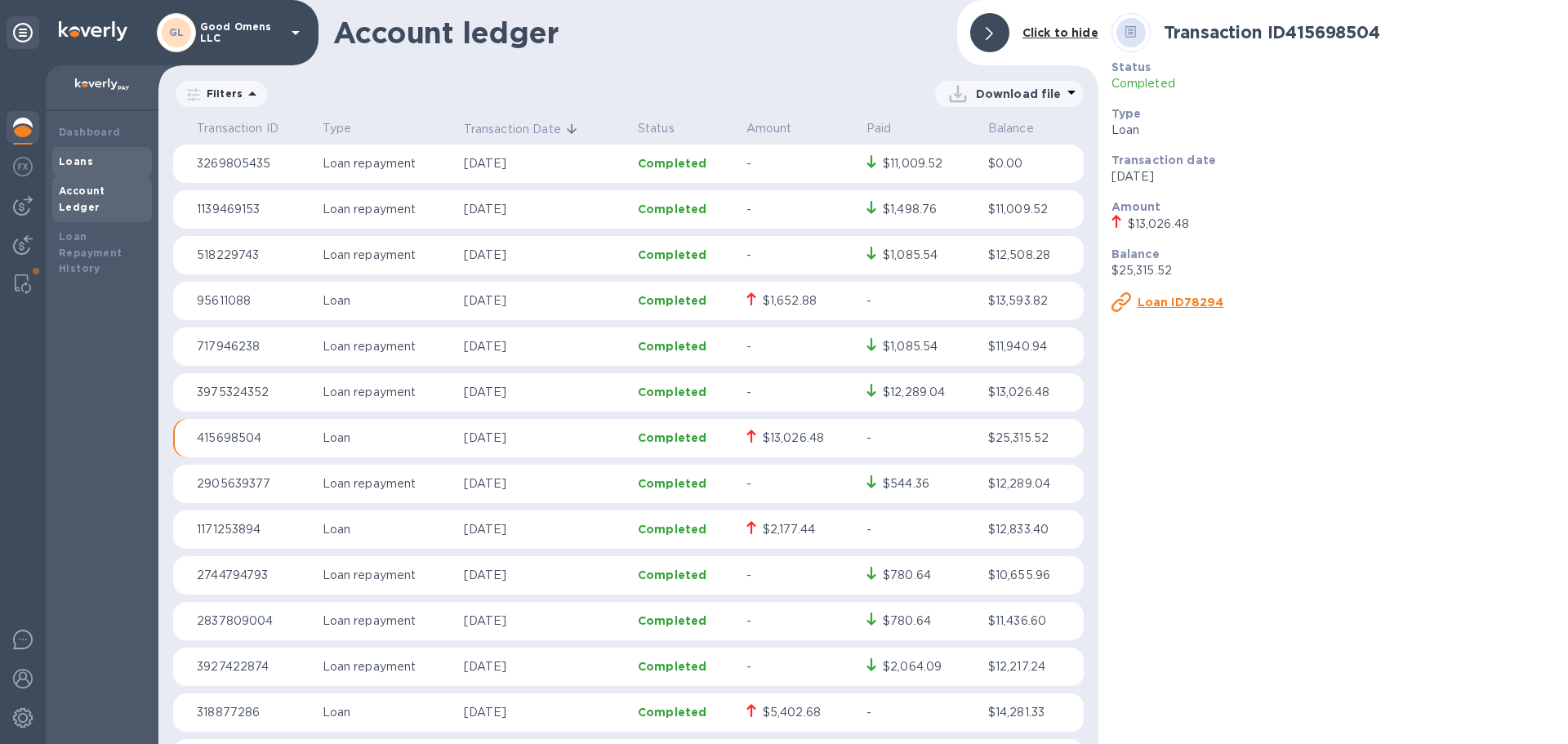
click at [79, 158] on b "Loans" at bounding box center [75, 161] width 34 height 12
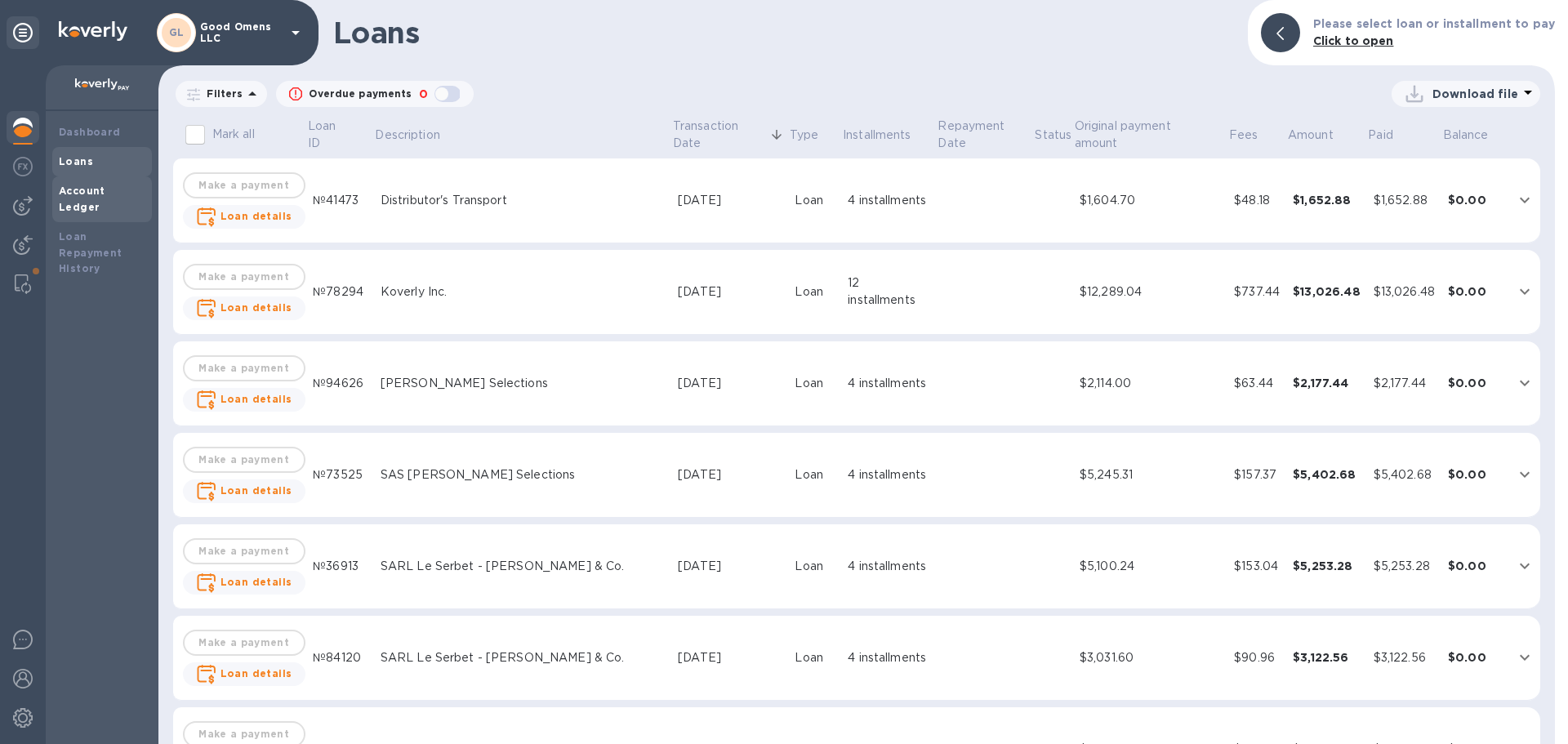
click at [105, 191] on b "Account Ledger" at bounding box center [81, 199] width 46 height 29
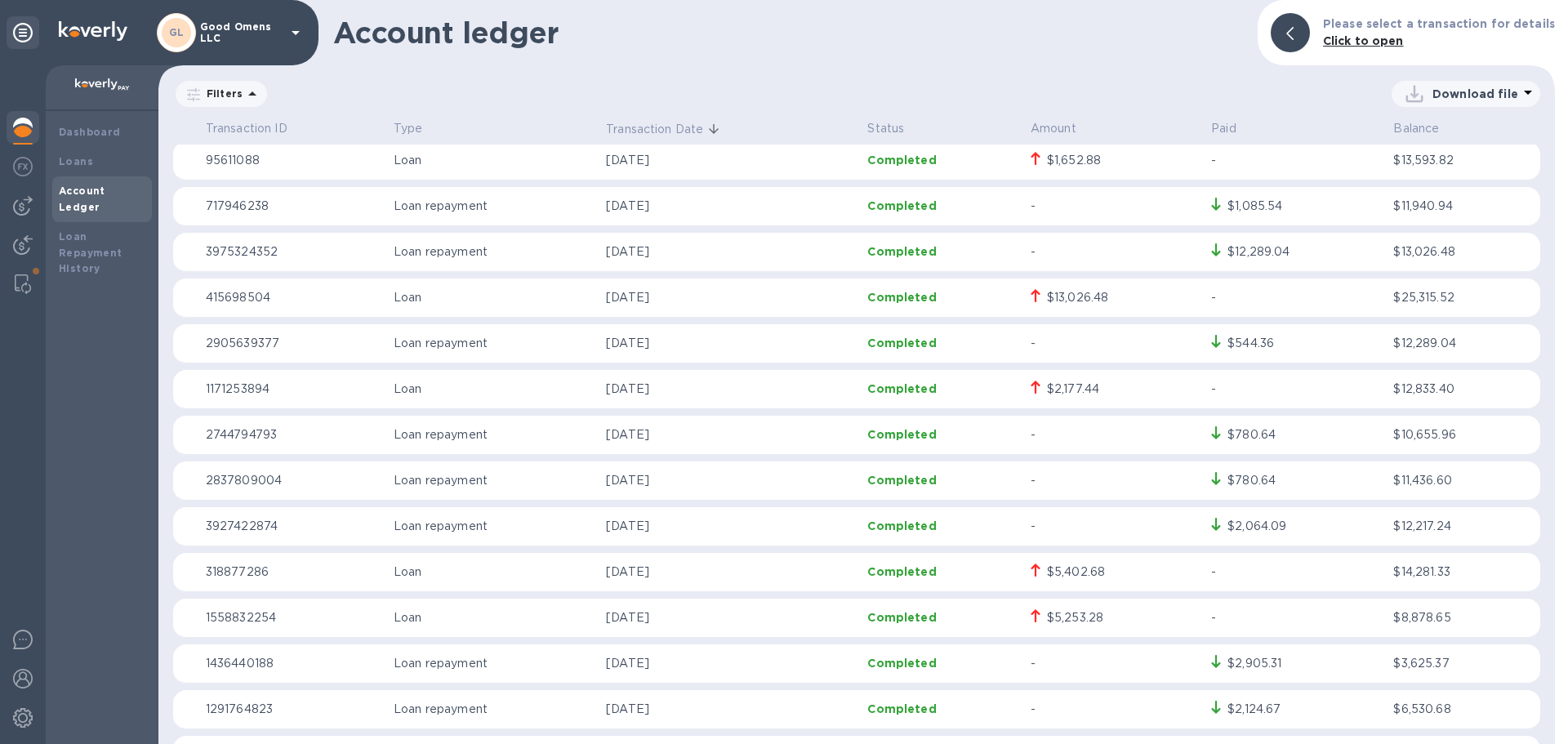
scroll to position [164, 0]
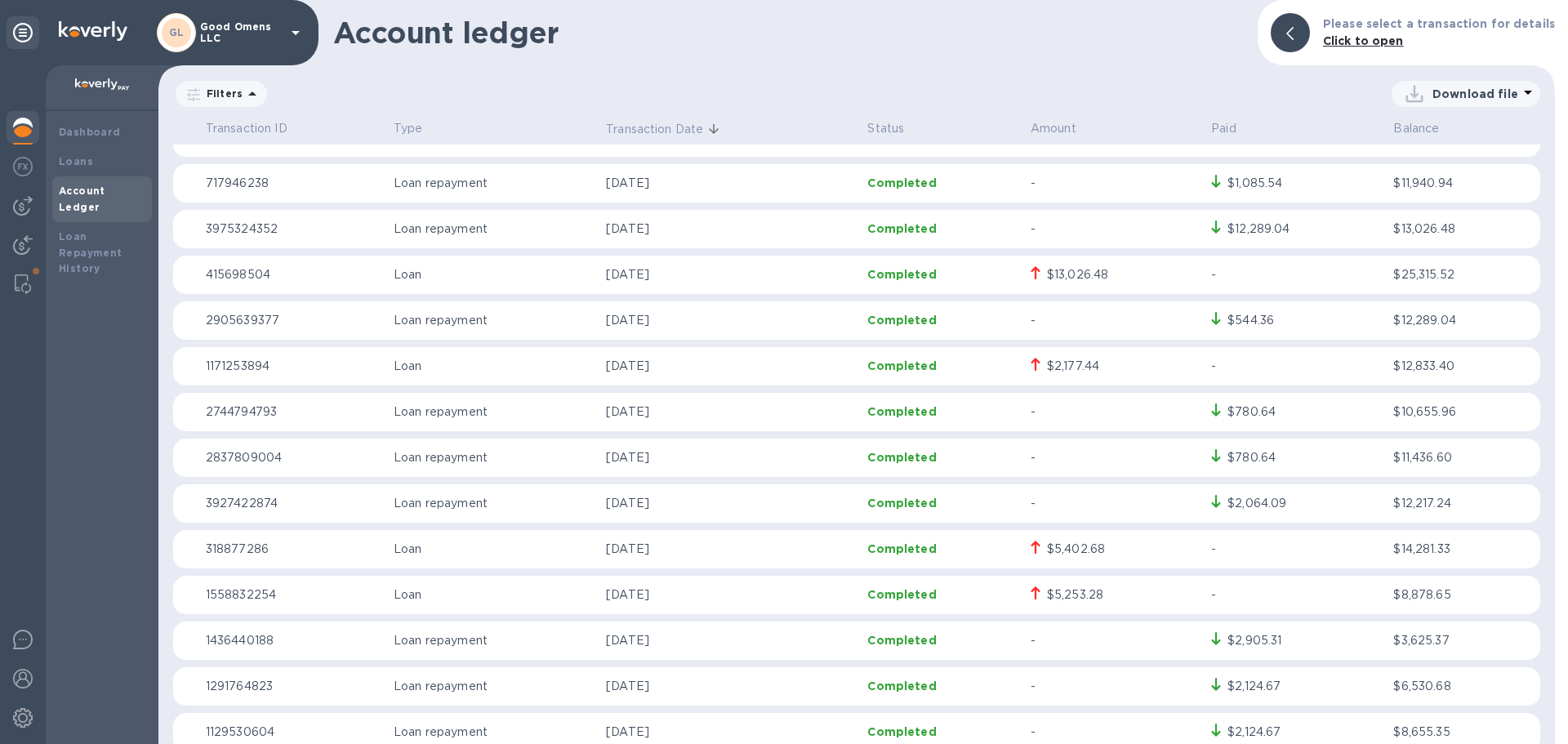
click at [911, 599] on p "Completed" at bounding box center [941, 594] width 150 height 17
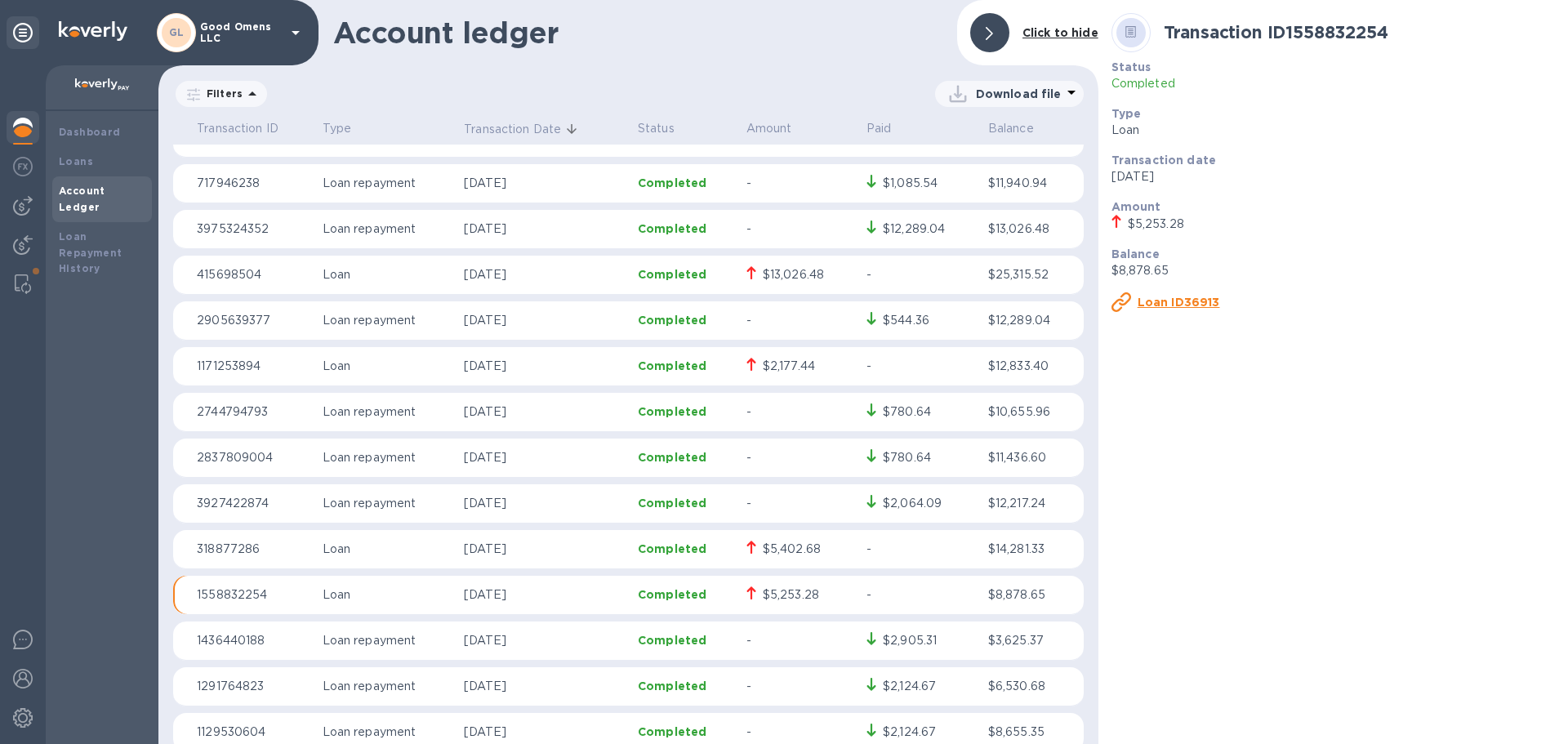
scroll to position [164, 0]
click at [1200, 298] on u "Loan ID36913" at bounding box center [1178, 302] width 82 height 13
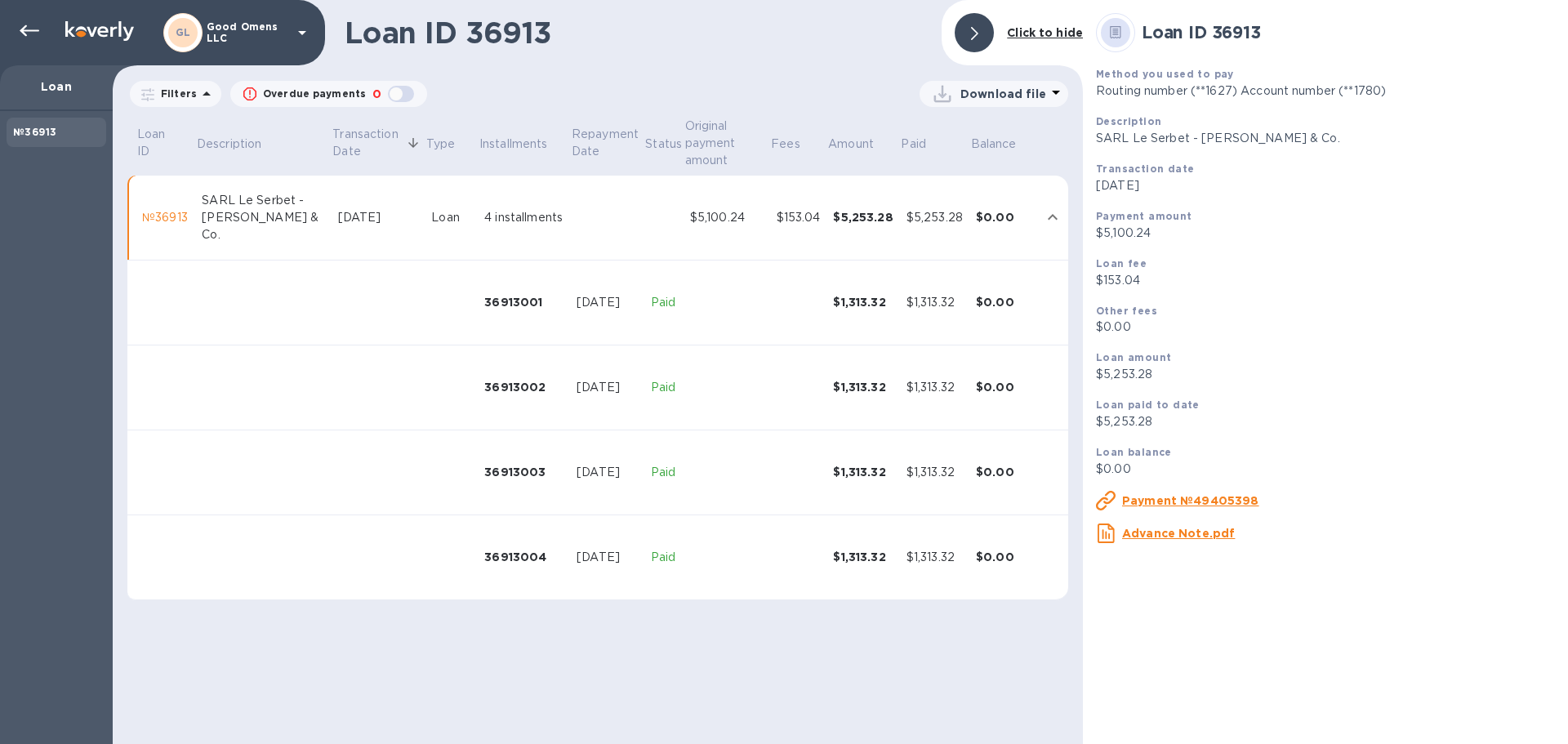
click at [1142, 500] on u "Payment №49405398" at bounding box center [1190, 500] width 137 height 13
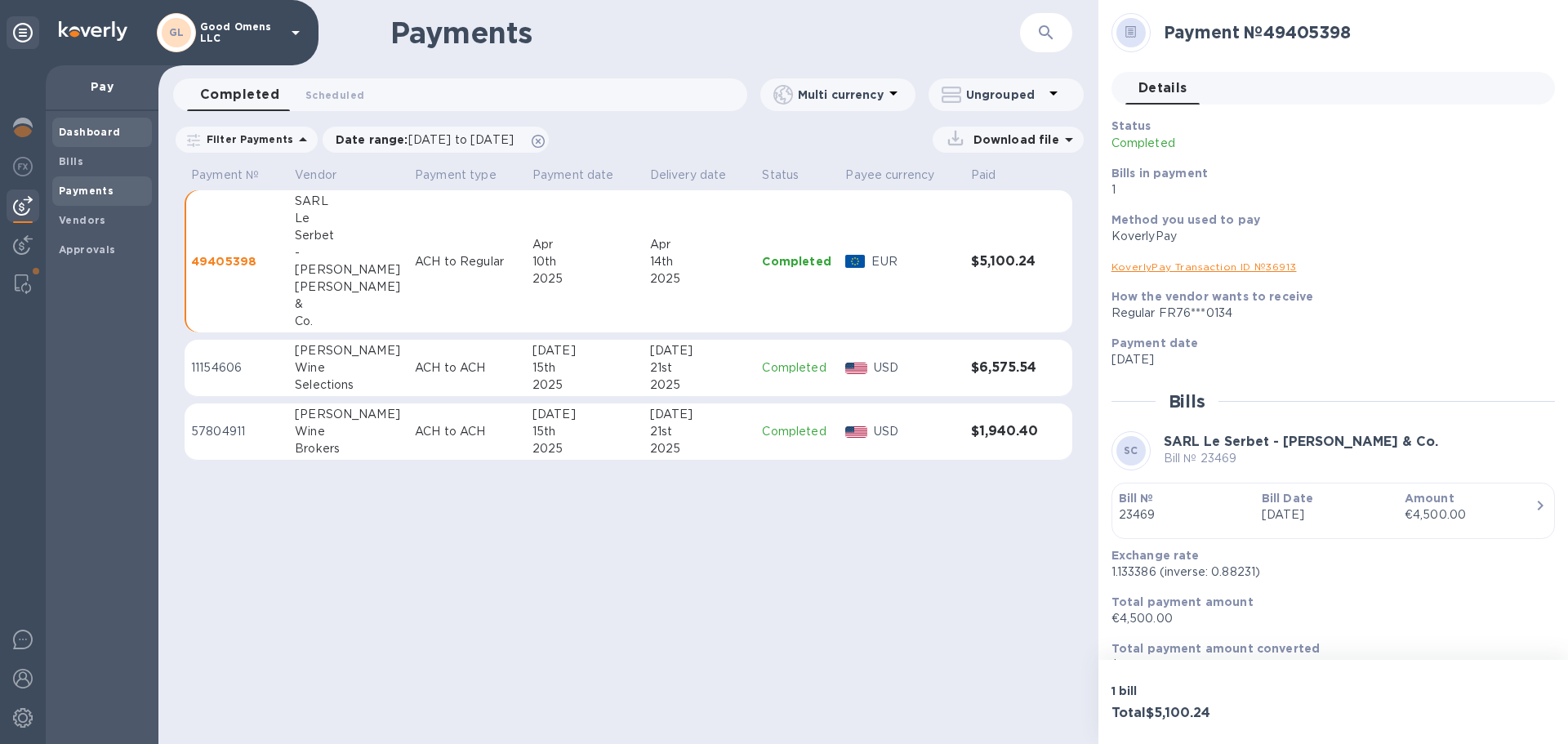
click at [81, 131] on b "Dashboard" at bounding box center [89, 132] width 62 height 12
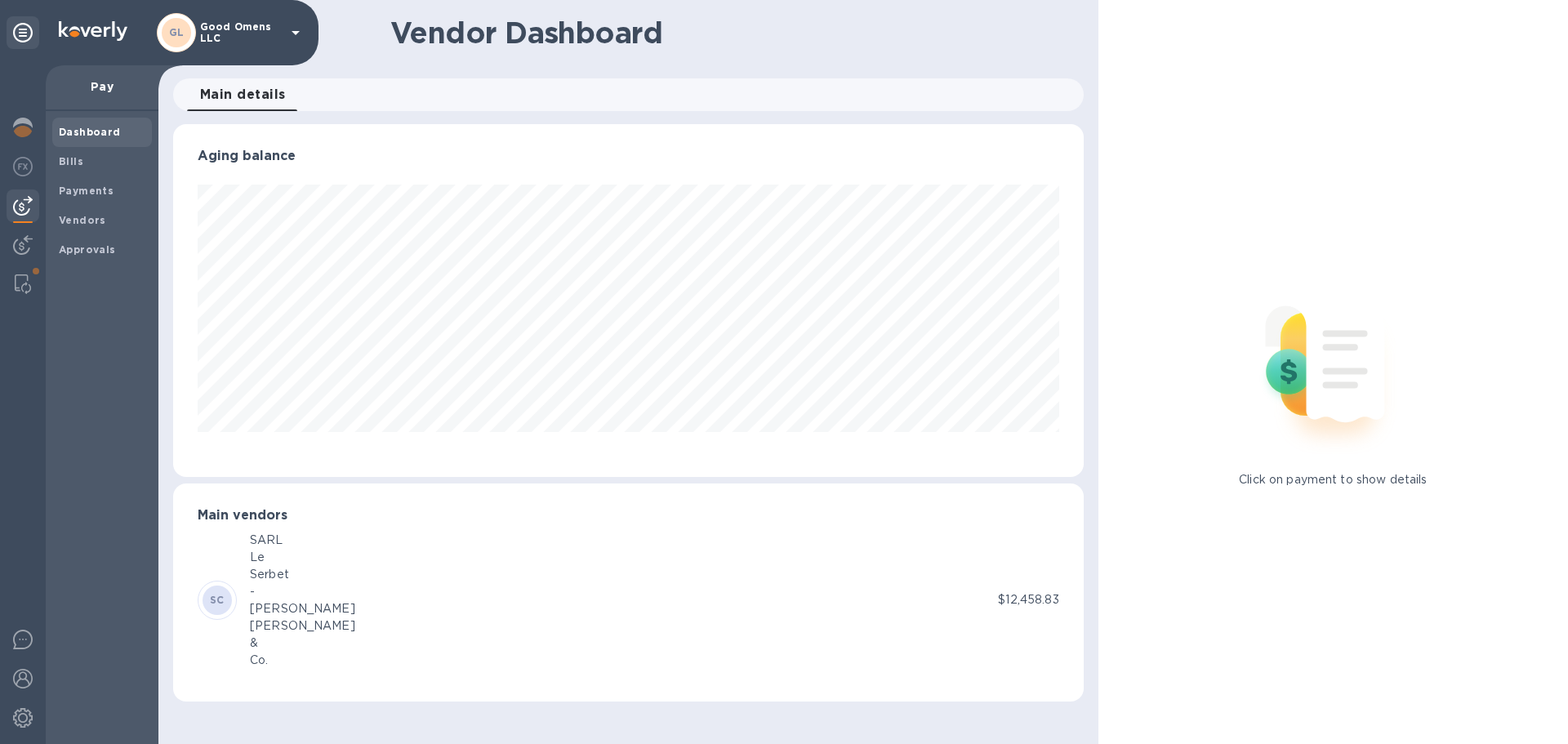
scroll to position [353, 910]
click at [14, 127] on img at bounding box center [23, 127] width 19 height 19
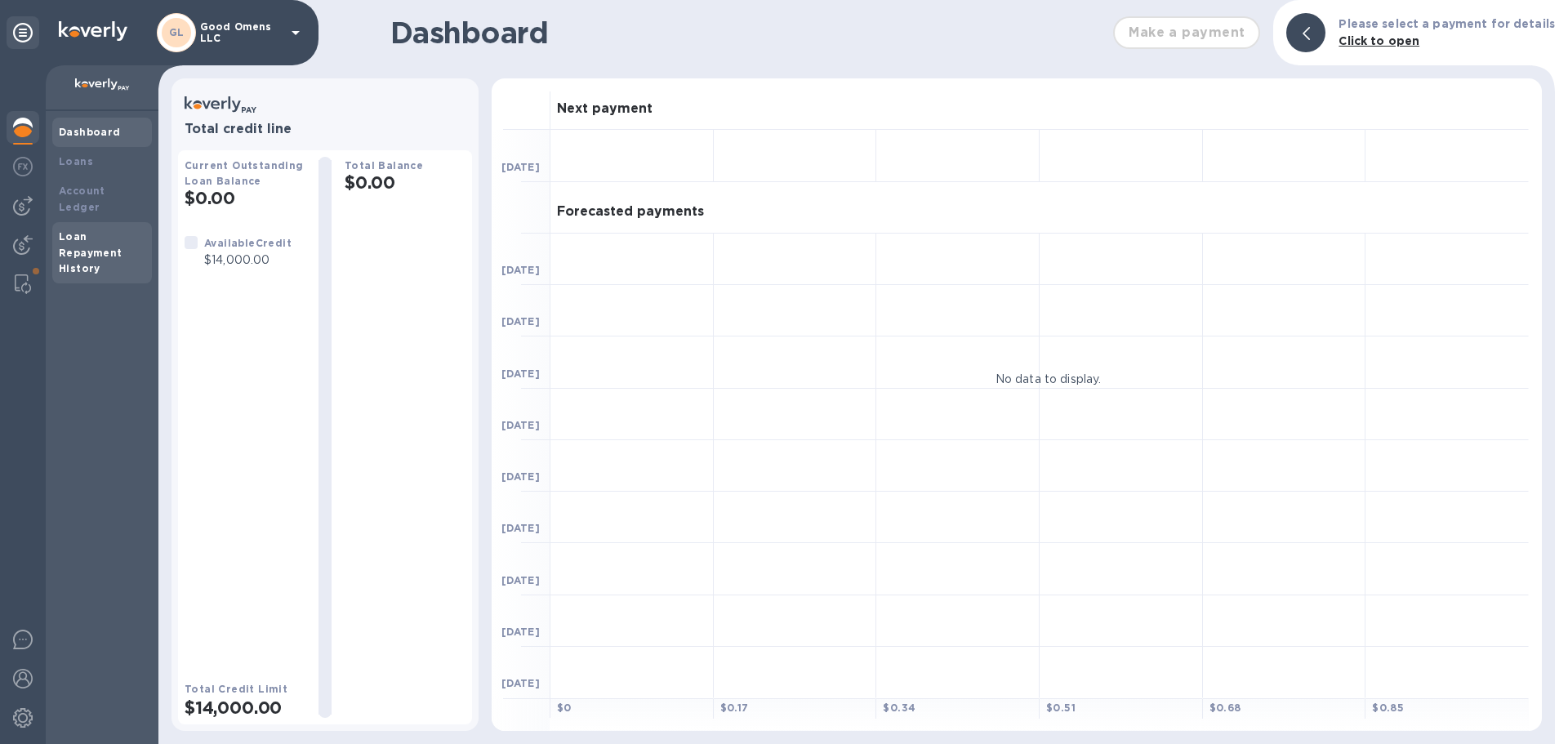
click at [88, 230] on b "Loan Repayment History" at bounding box center [90, 252] width 64 height 45
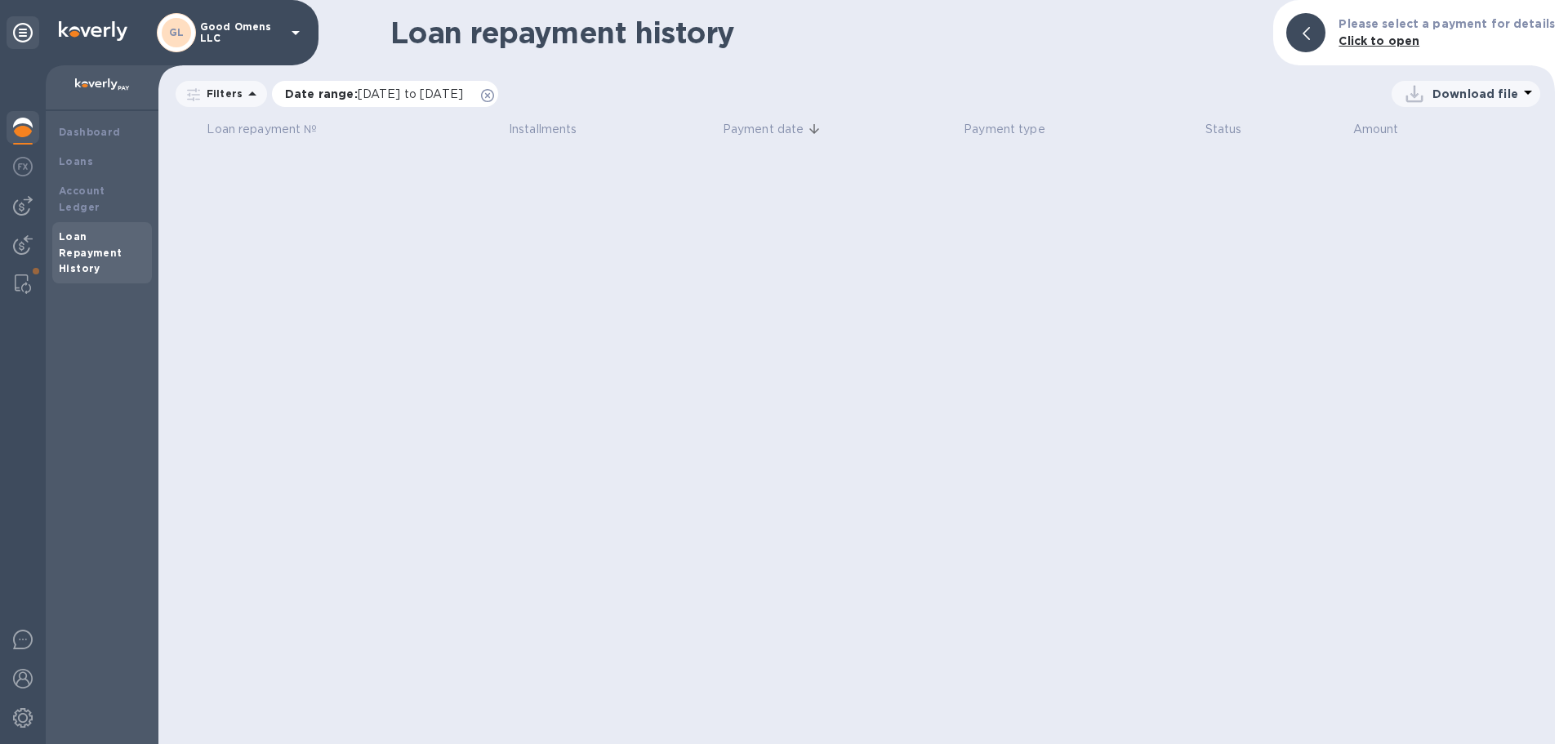
click at [447, 97] on span "[DATE] to [DATE]" at bounding box center [410, 94] width 105 height 13
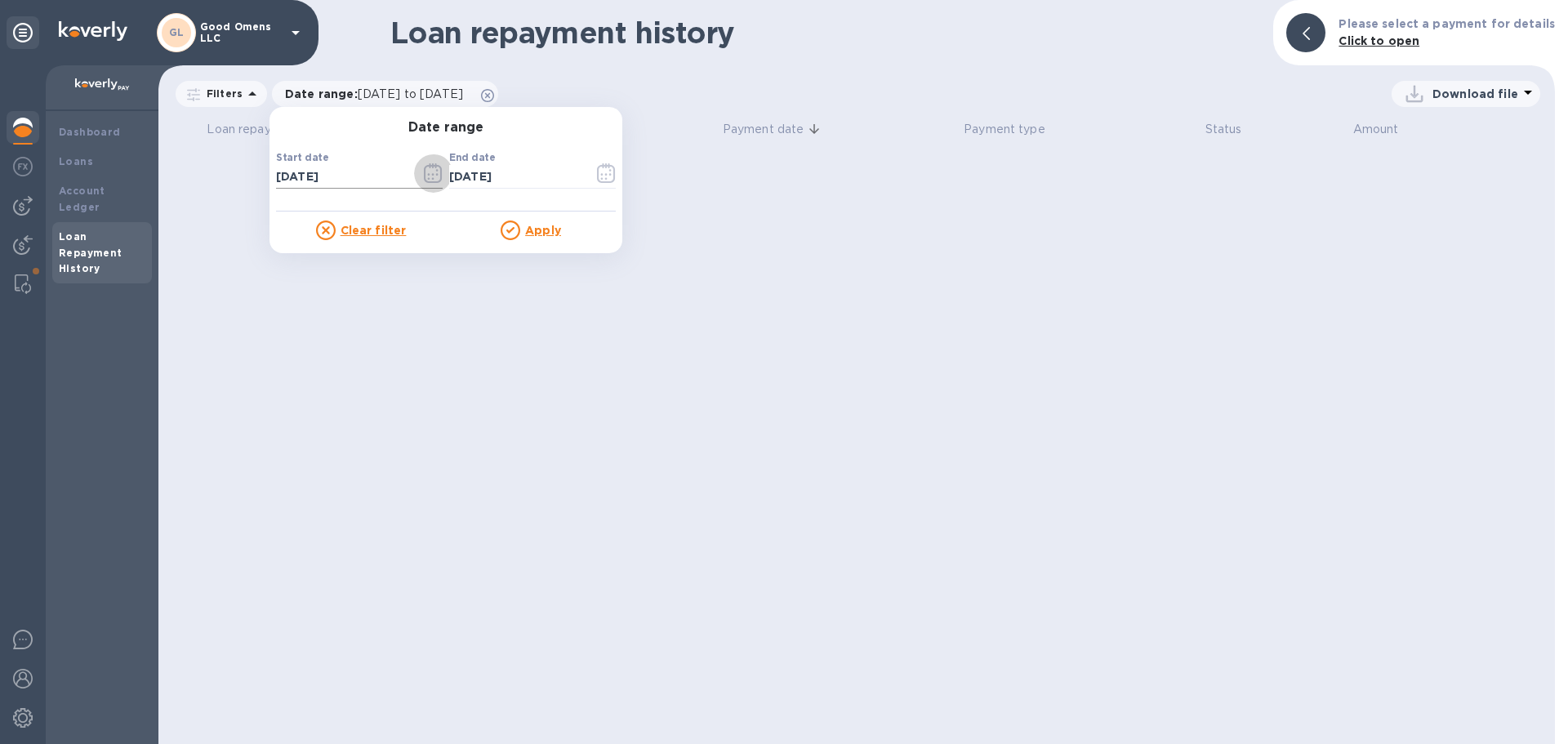
click at [429, 173] on icon "button" at bounding box center [432, 173] width 18 height 19
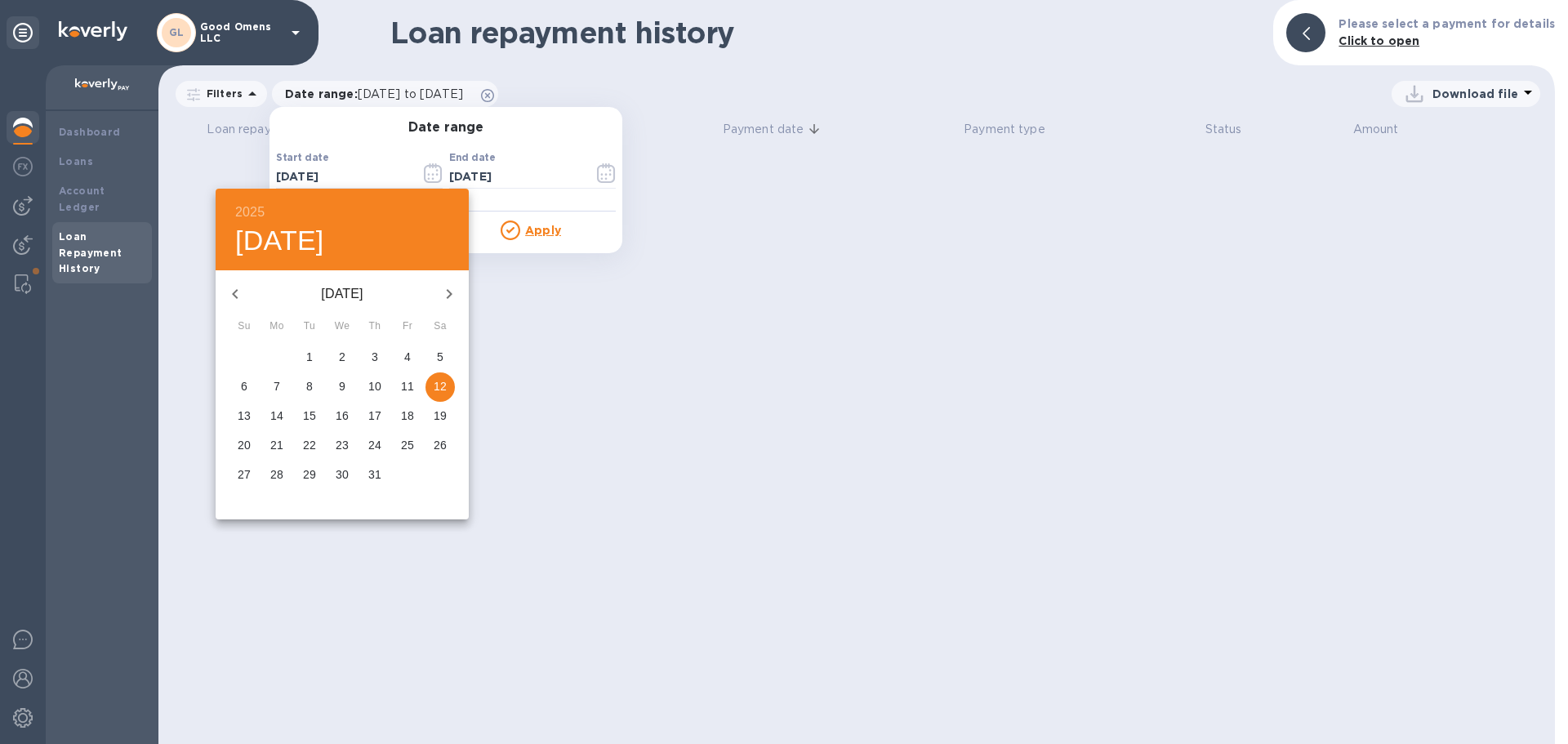
click at [234, 293] on icon "button" at bounding box center [235, 293] width 6 height 10
click at [235, 293] on icon "button" at bounding box center [235, 293] width 6 height 10
click at [312, 357] on p "1" at bounding box center [309, 356] width 6 height 17
type input "[DATE]"
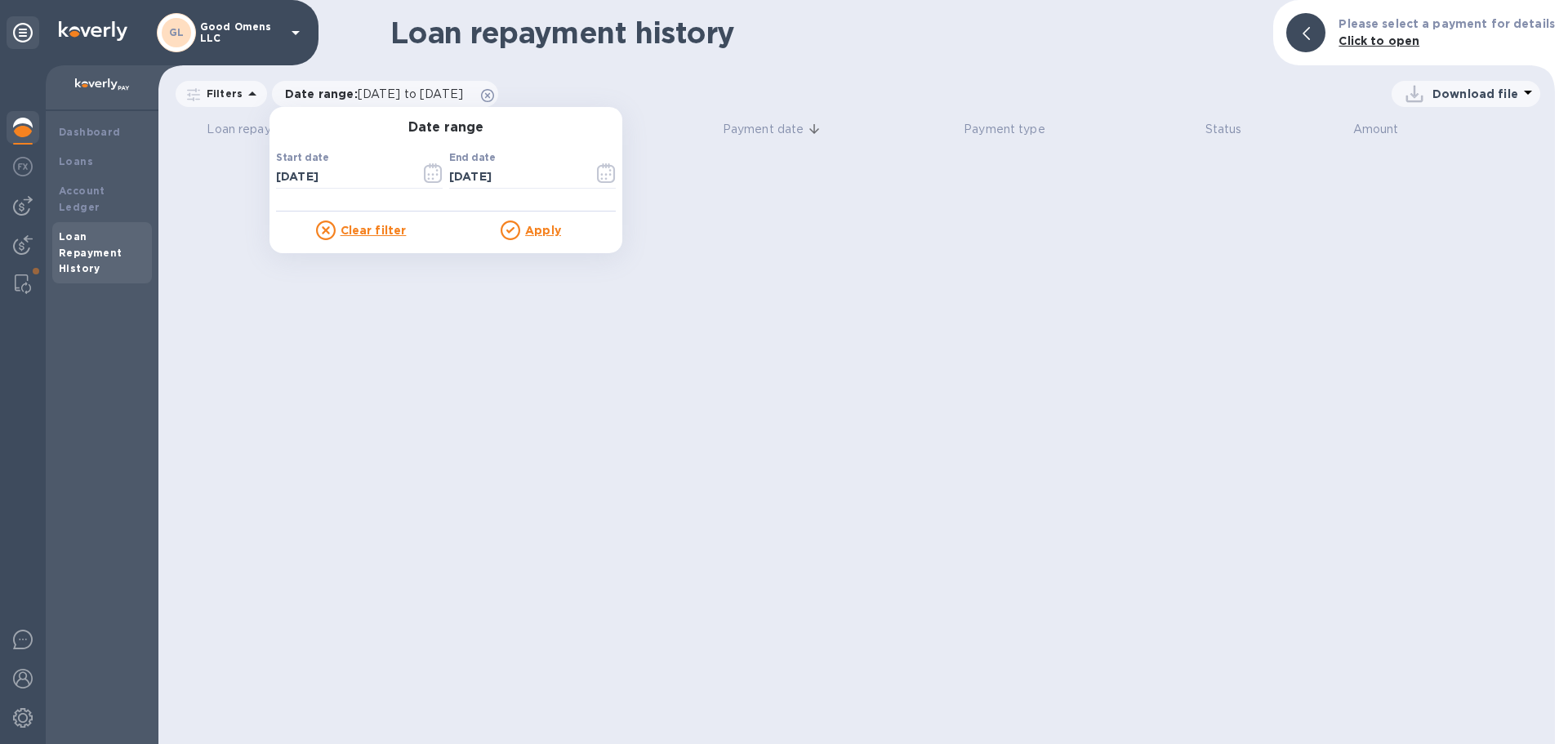
click at [536, 235] on u "Apply" at bounding box center [543, 230] width 36 height 13
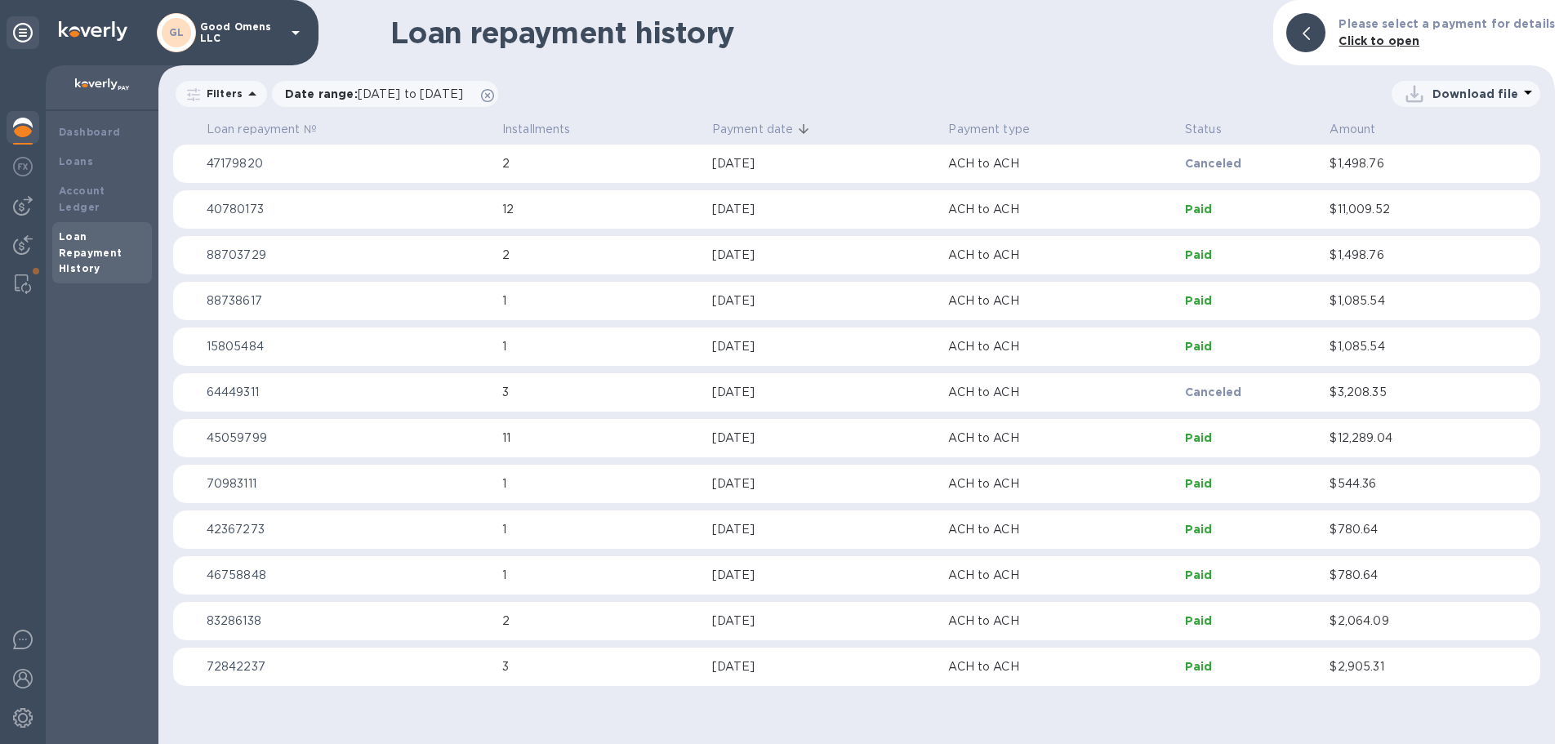
click at [712, 438] on td "[DATE]" at bounding box center [824, 438] width 236 height 39
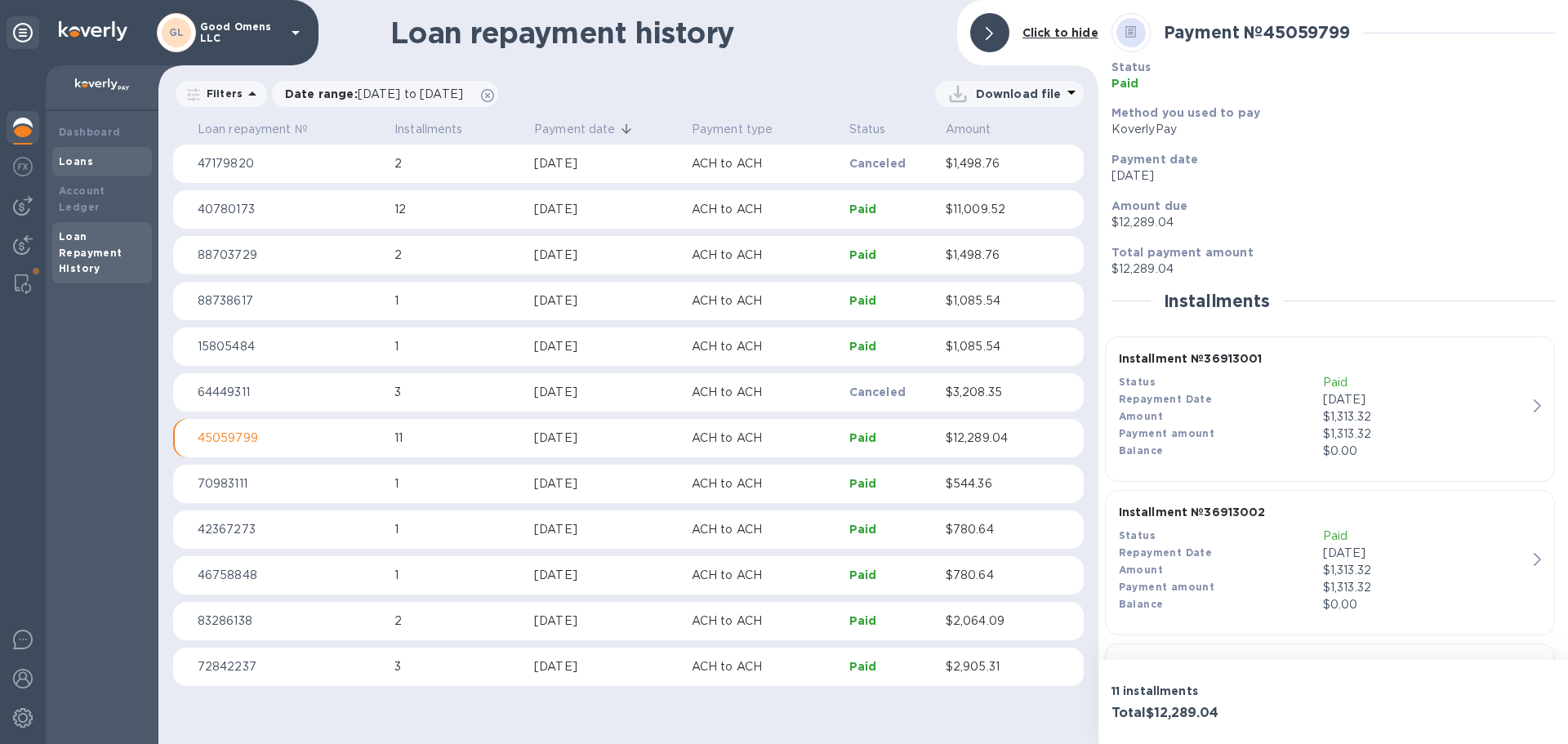
click at [97, 168] on div "Loans" at bounding box center [102, 161] width 87 height 17
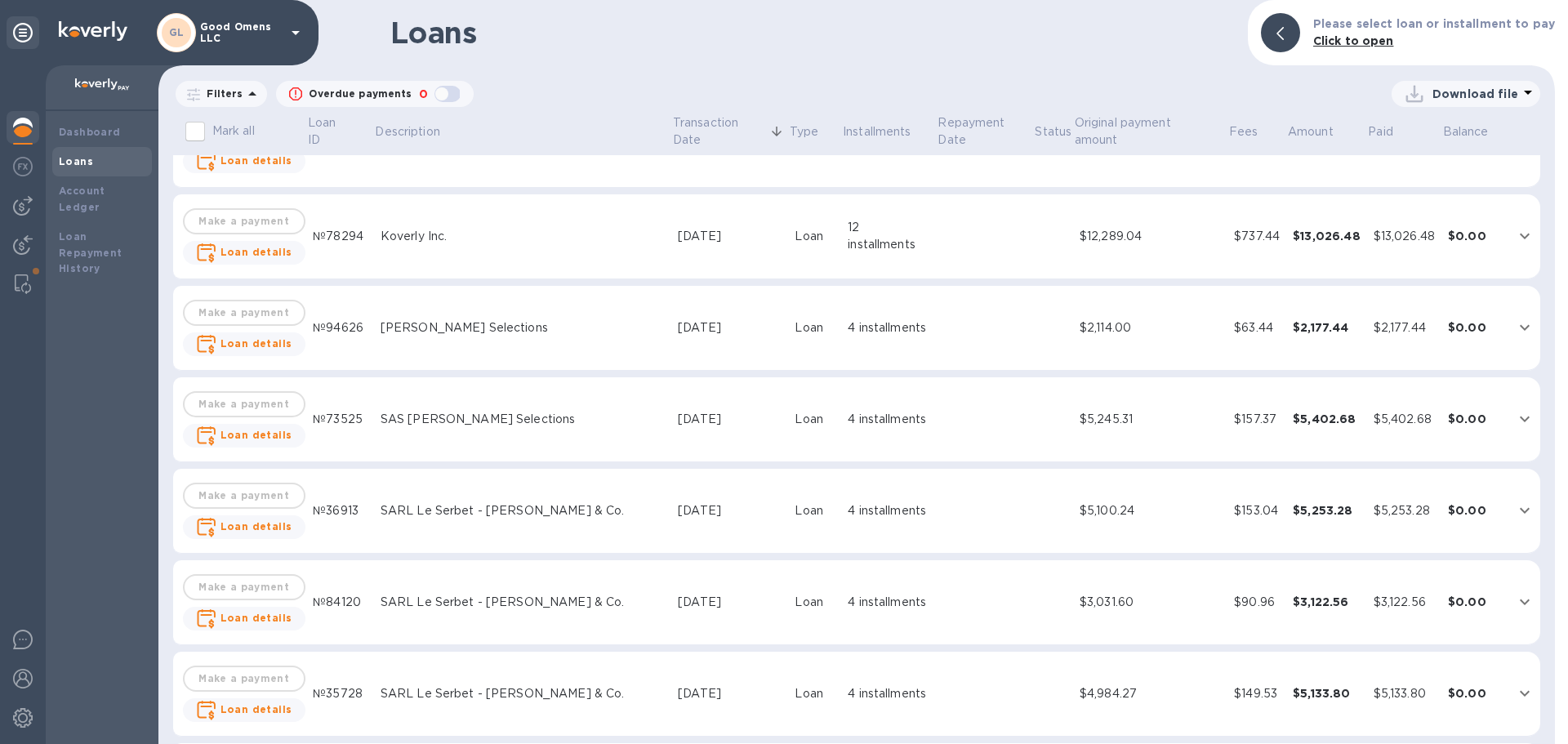
scroll to position [81, 0]
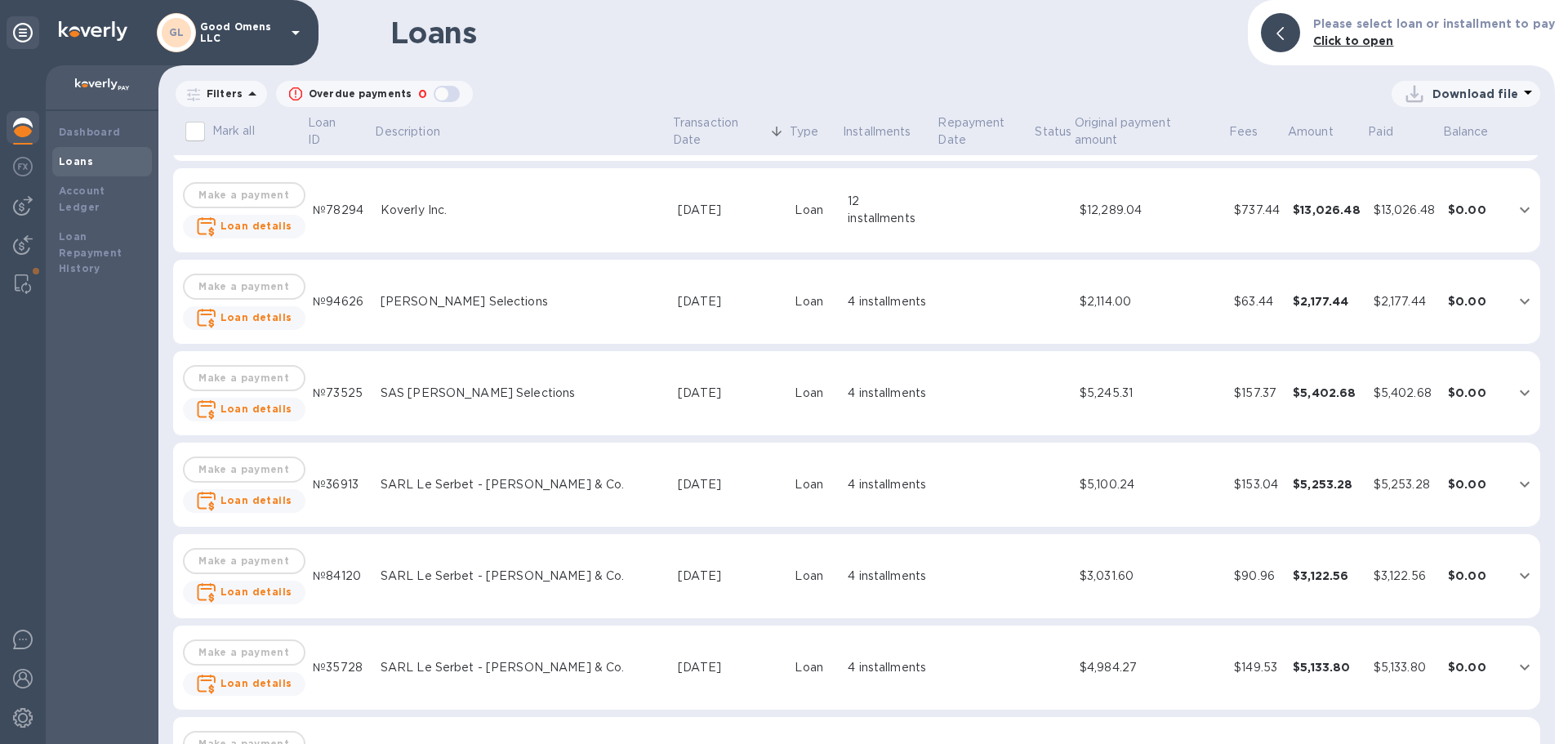
click at [534, 486] on div "SARL Le Serbet - [PERSON_NAME] & Co." at bounding box center [523, 485] width 285 height 18
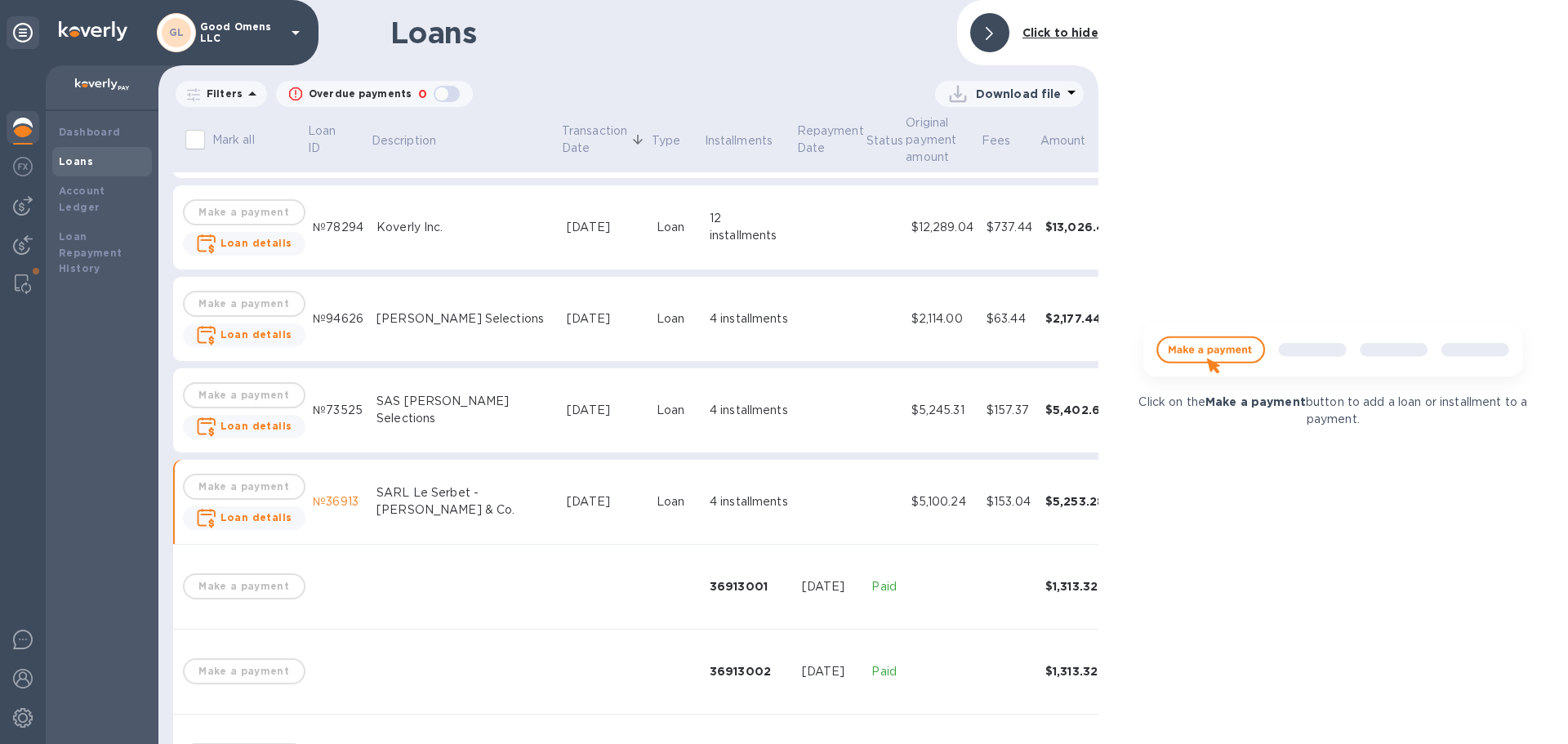
scroll to position [99, 0]
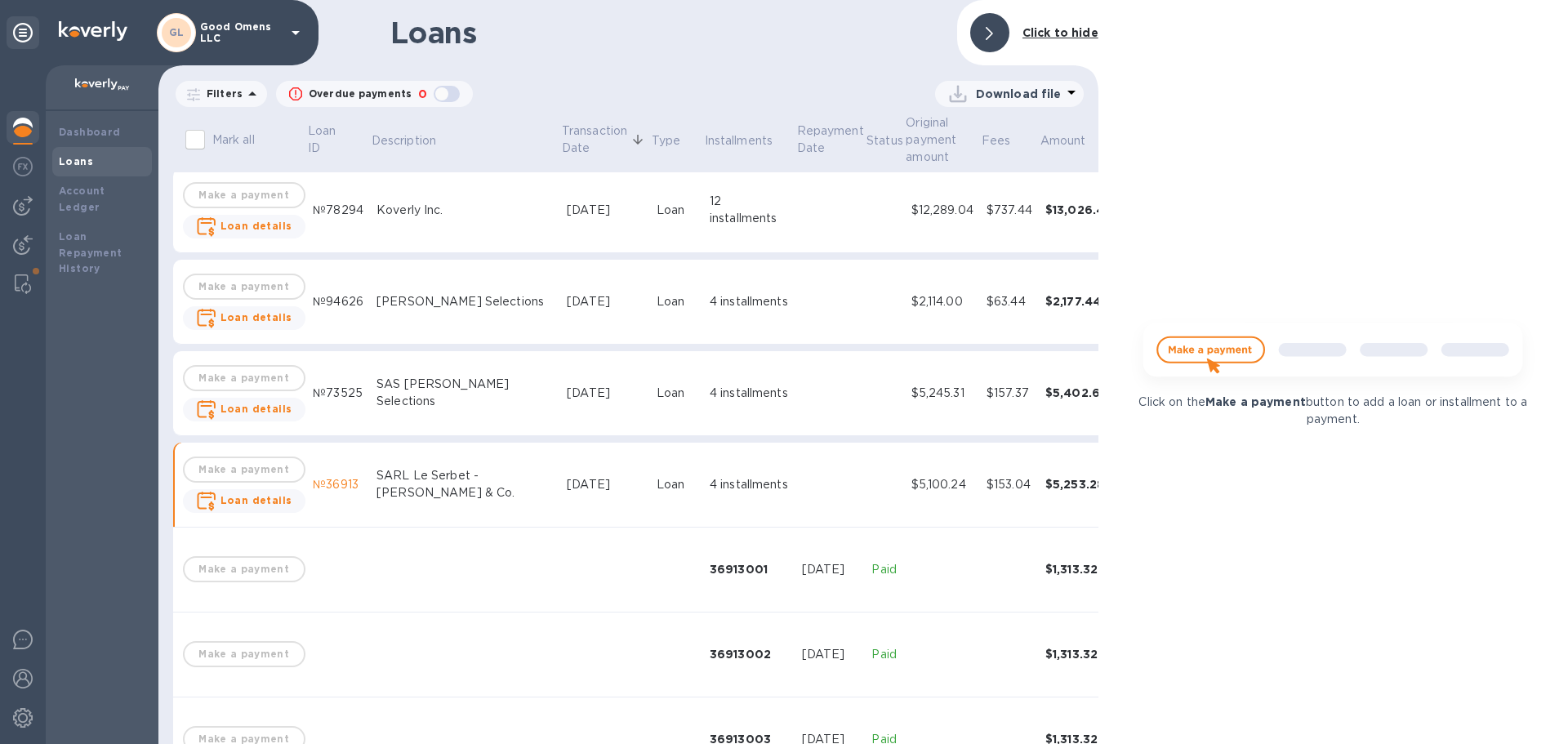
click at [1036, 32] on b "Click to hide" at bounding box center [1060, 32] width 76 height 13
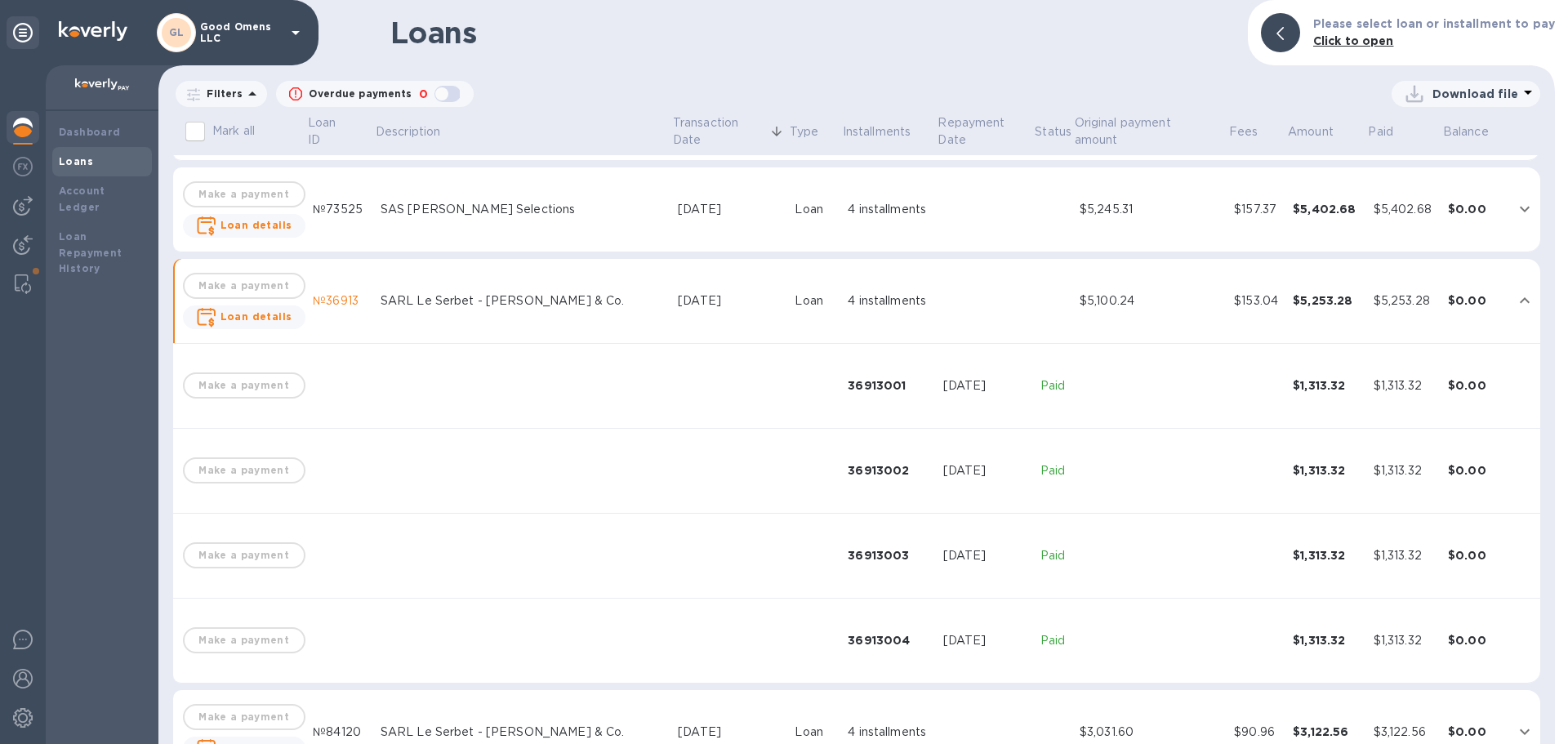
scroll to position [245, 0]
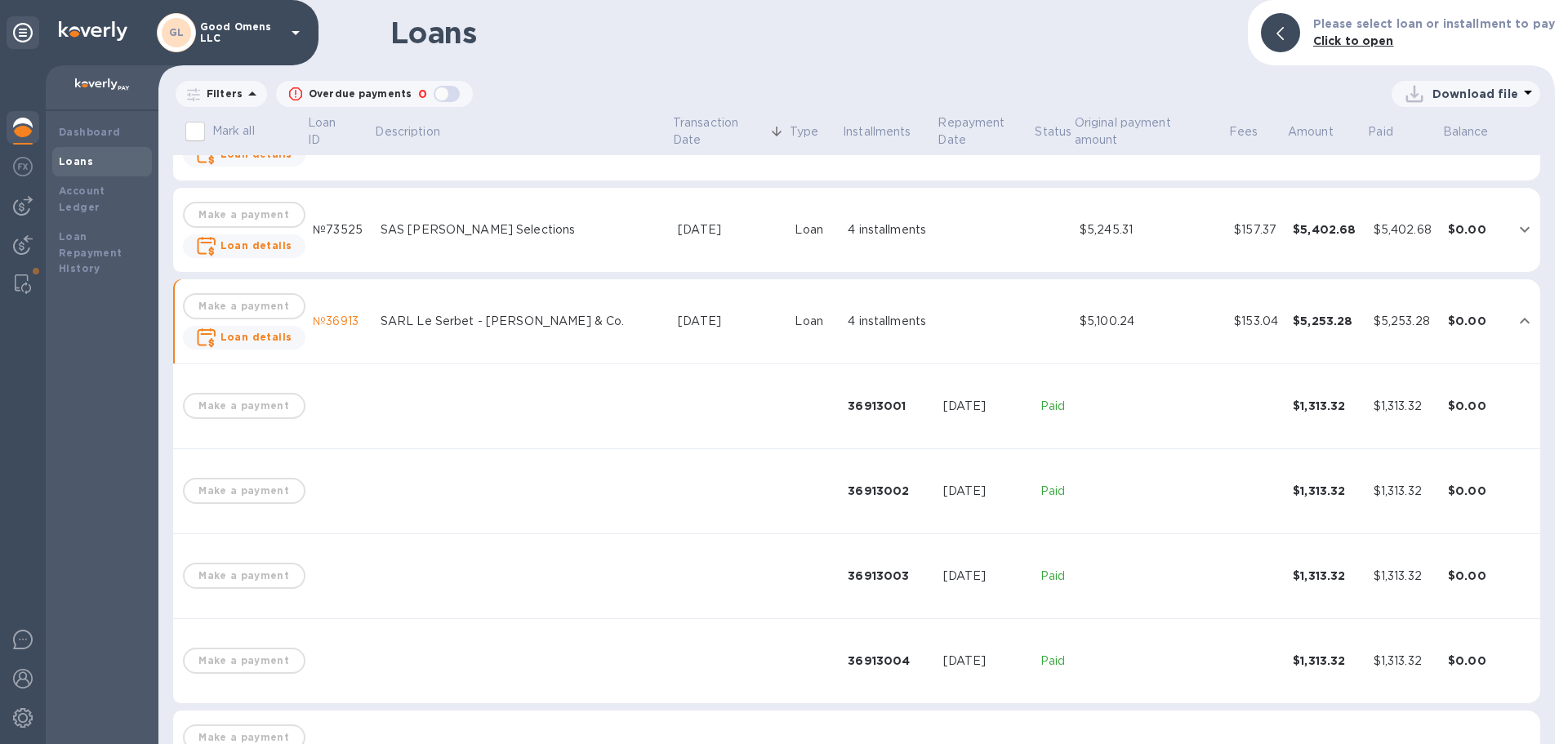
click at [854, 408] on div "36913001" at bounding box center [888, 405] width 81 height 17
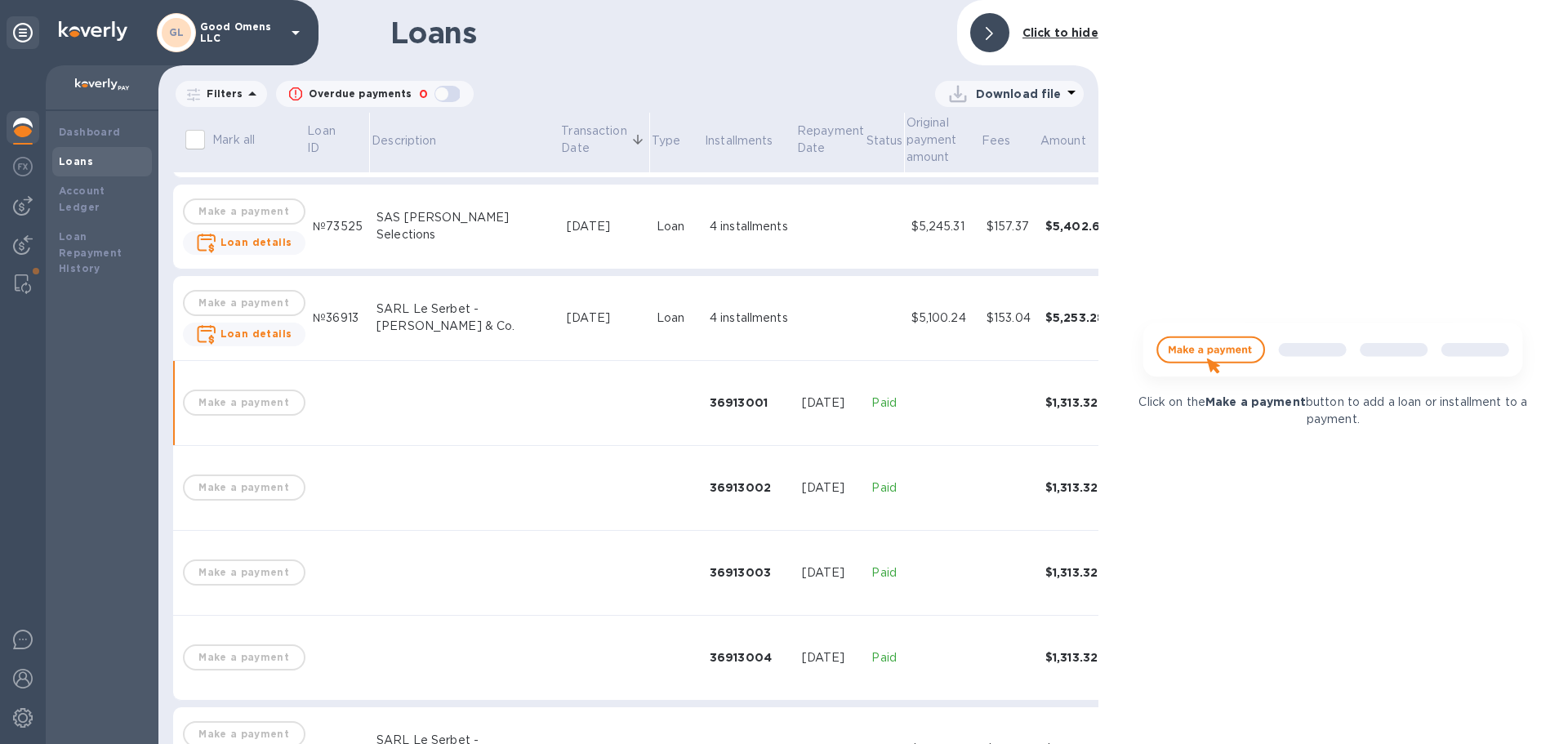
scroll to position [347, 0]
